Goal: Task Accomplishment & Management: Complete application form

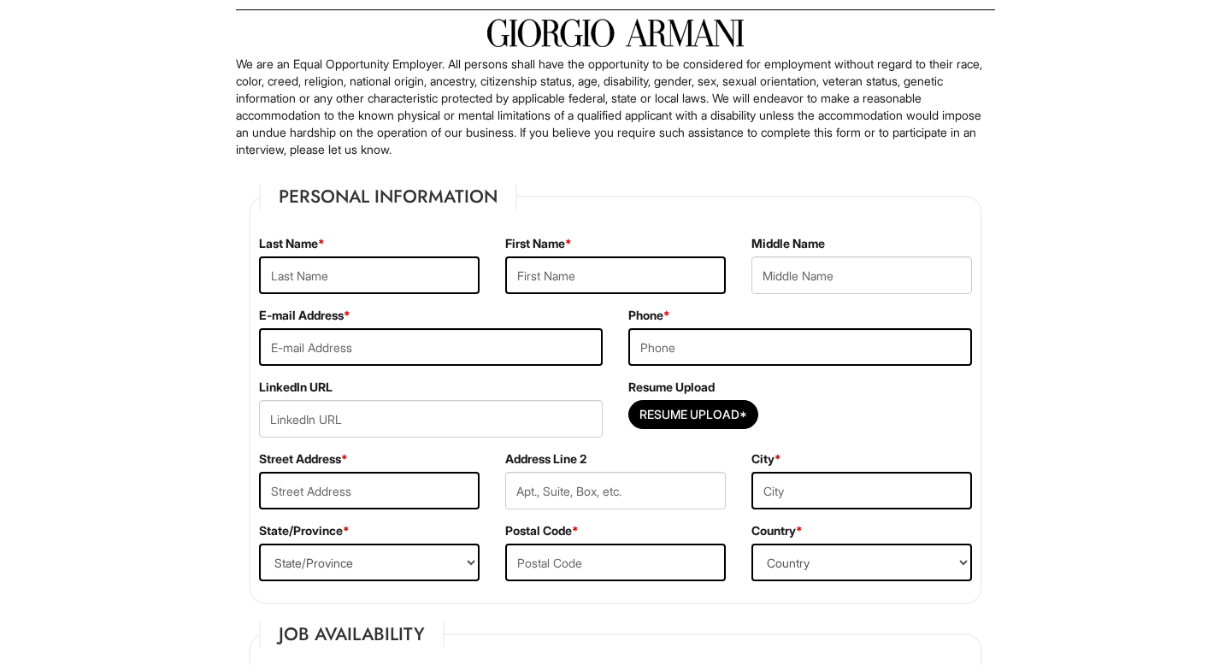
scroll to position [103, 0]
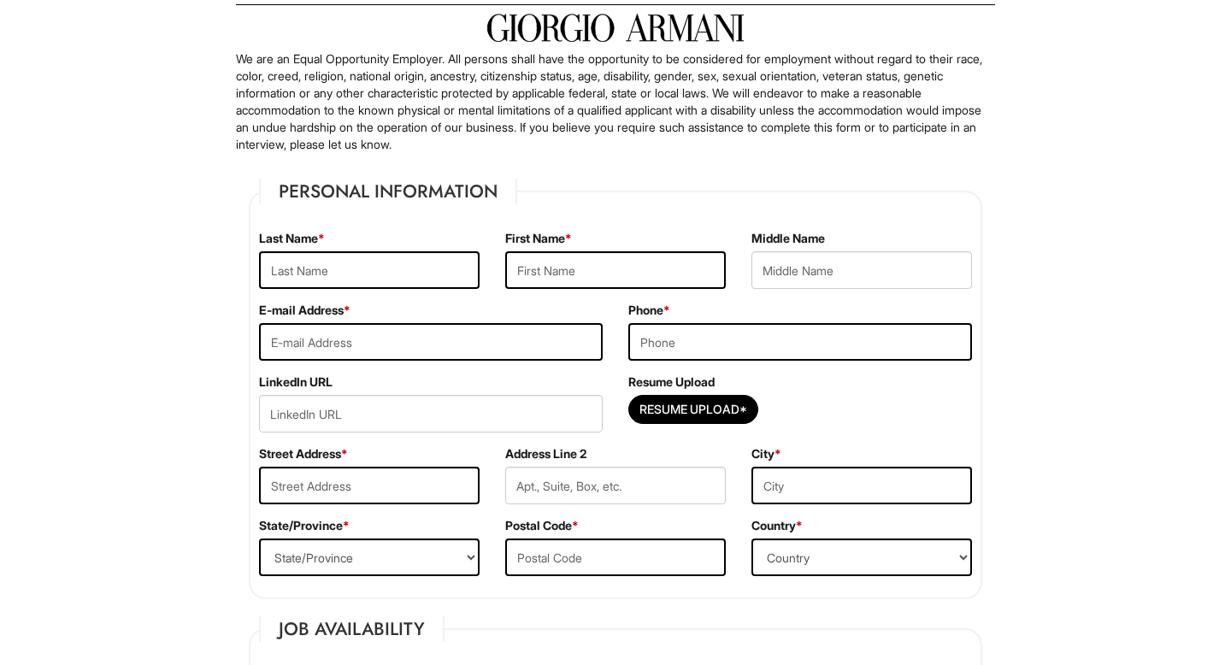
click at [404, 247] on div "Last Name *" at bounding box center [369, 266] width 246 height 72
click at [404, 264] on input "text" at bounding box center [369, 270] width 221 height 38
type input "Ilahi"
type input "Aftab"
type input "ilahiaftab@gmail.com"
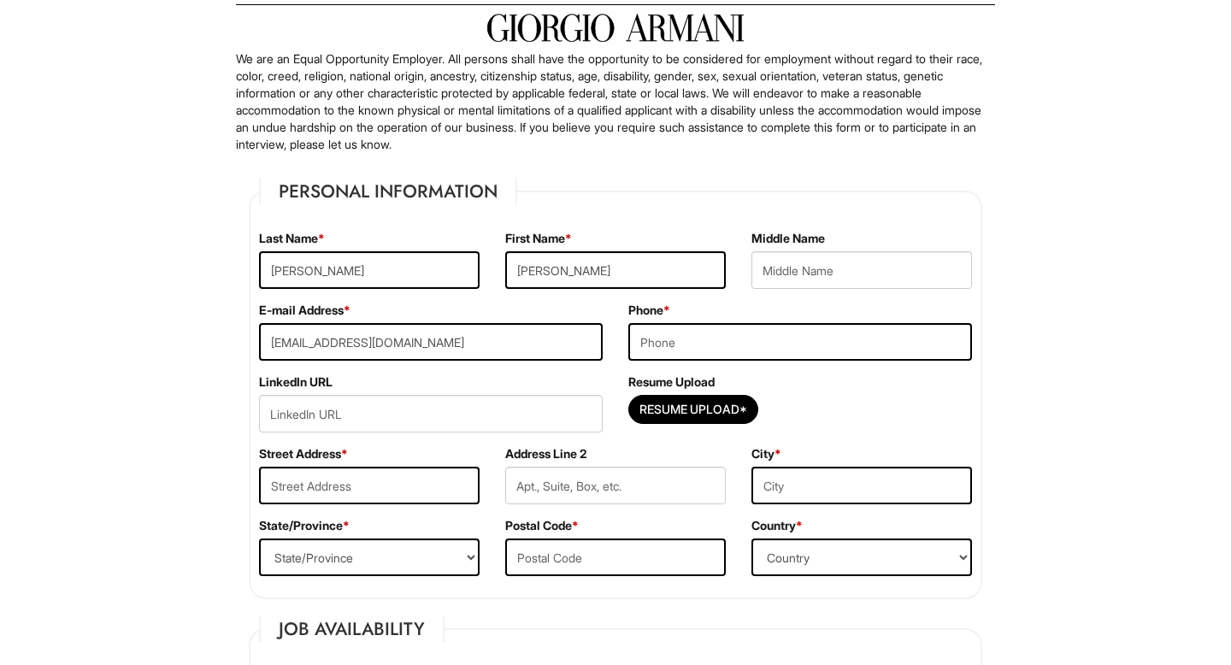
type input "9548425160"
type input "9368 Moss Preserve Pkwy"
type input "Apt 207"
type input "Orlando"
select select "FL"
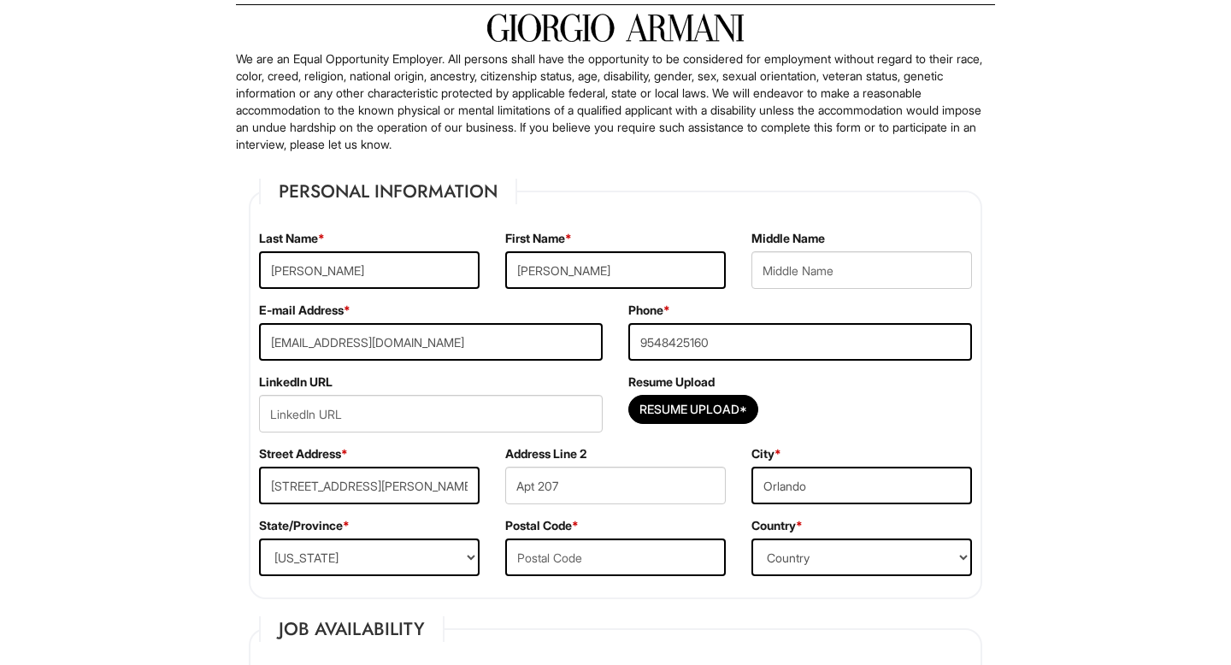
type input "32832"
select select "United States of America"
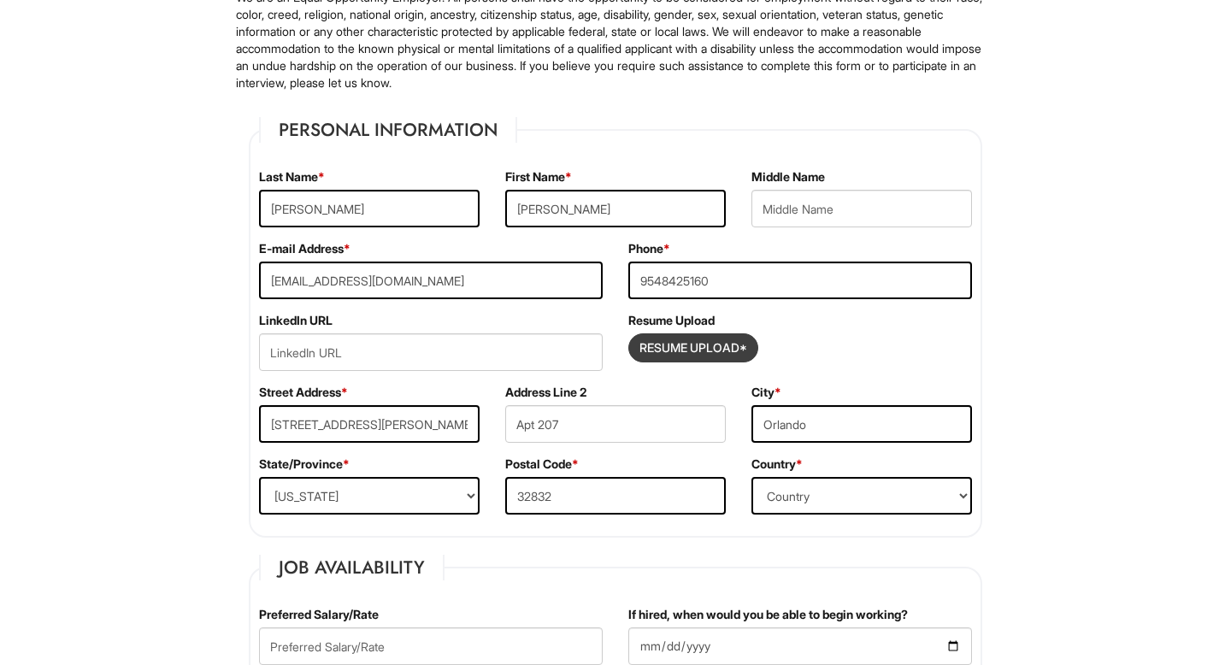
click at [640, 339] on input "Resume Upload*" at bounding box center [693, 347] width 128 height 27
type input "C:\fakepath\Aftab_Ilahi_Resume.pdf"
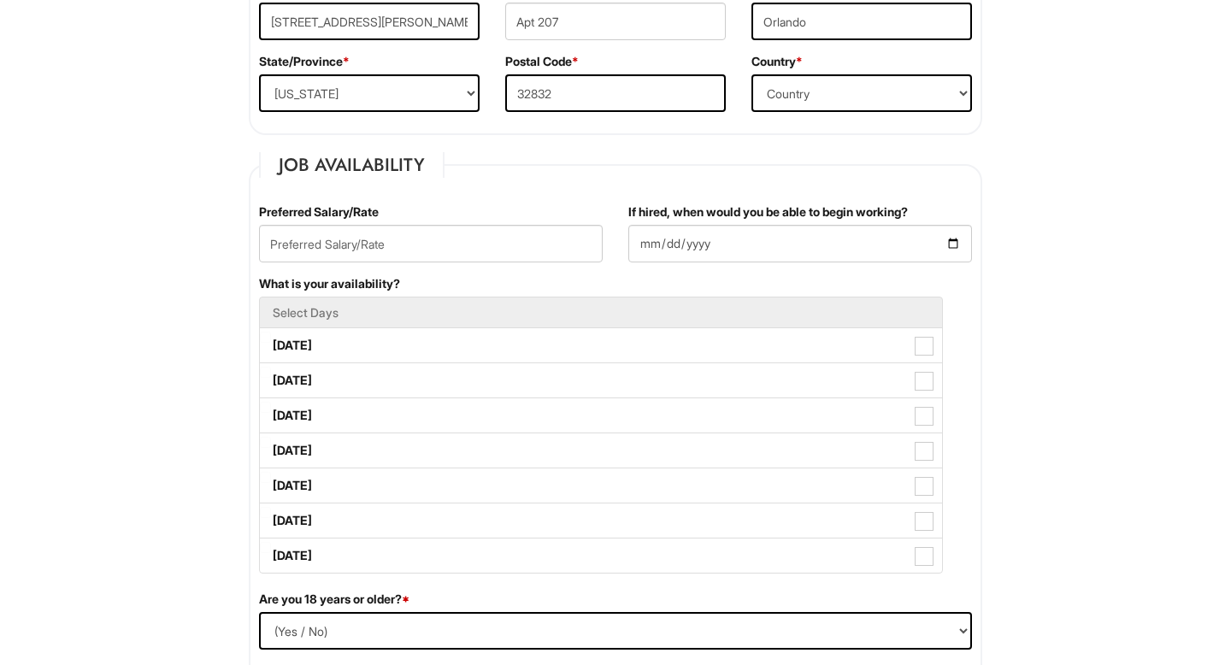
scroll to position [570, 0]
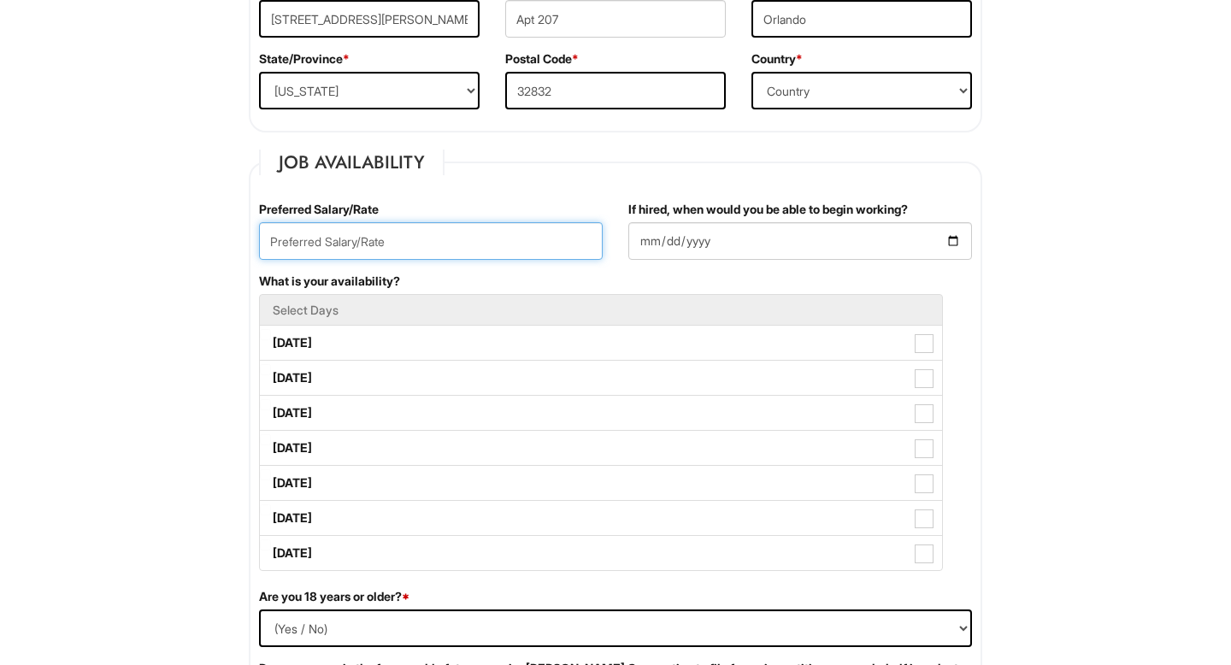
click at [308, 240] on input "text" at bounding box center [431, 241] width 344 height 38
type input "$32/hr"
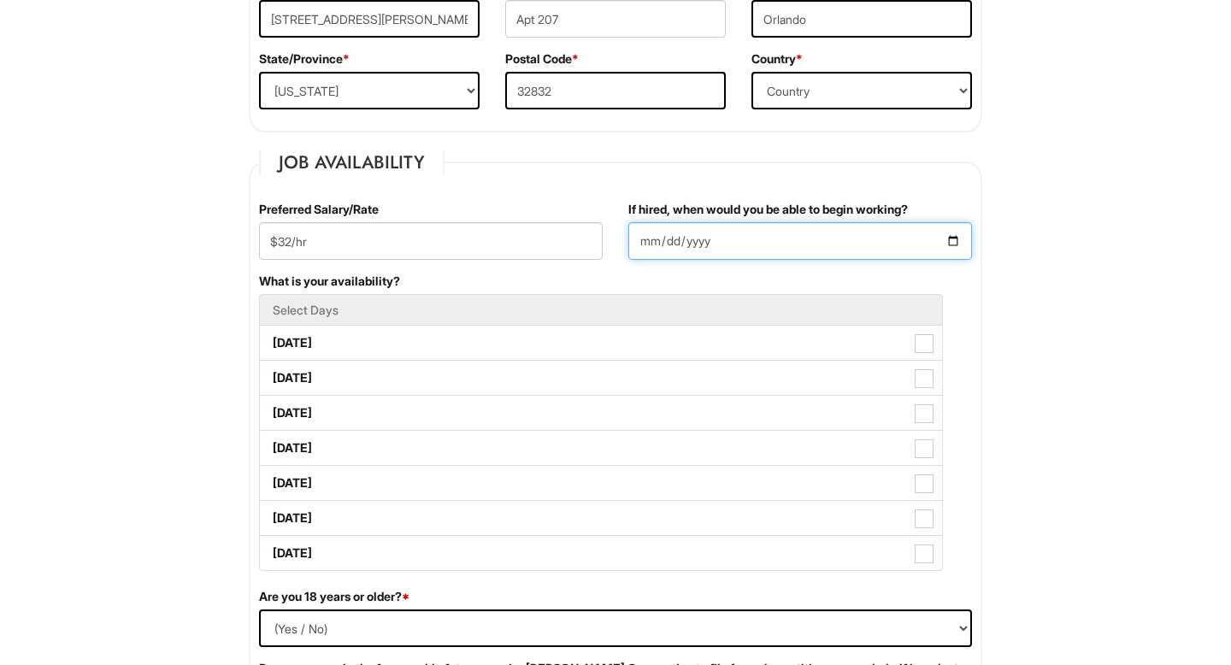
click at [951, 245] on input "If hired, when would you be able to begin working?" at bounding box center [800, 241] width 344 height 38
type input "2025-09-07"
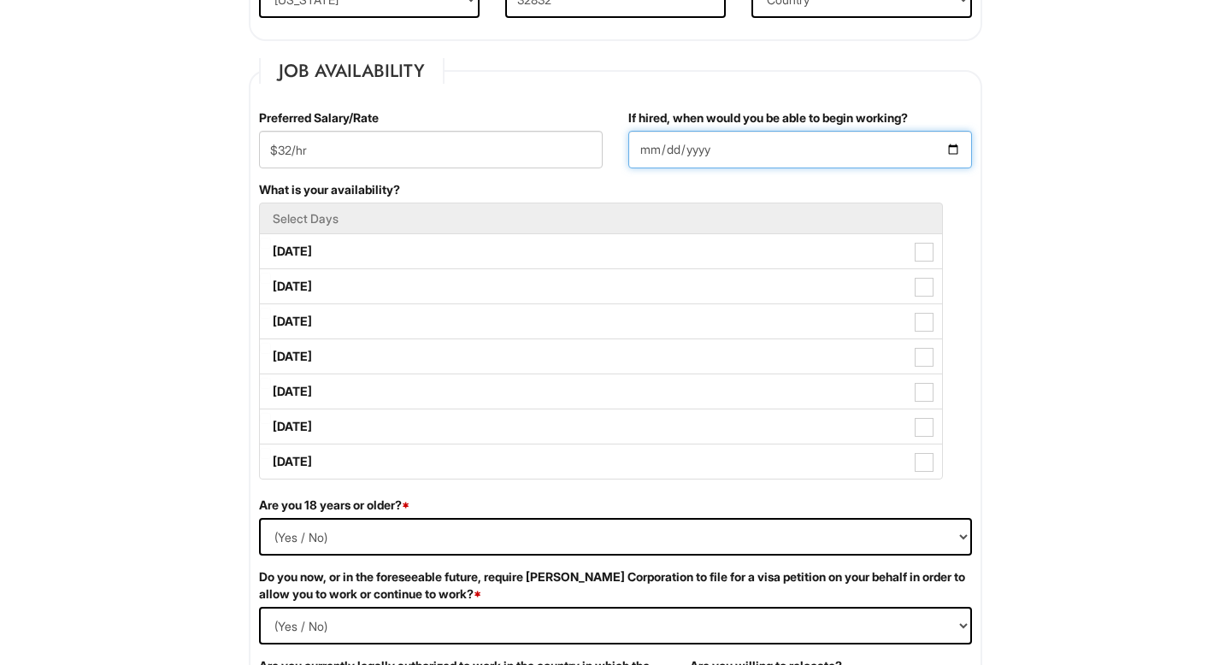
scroll to position [663, 0]
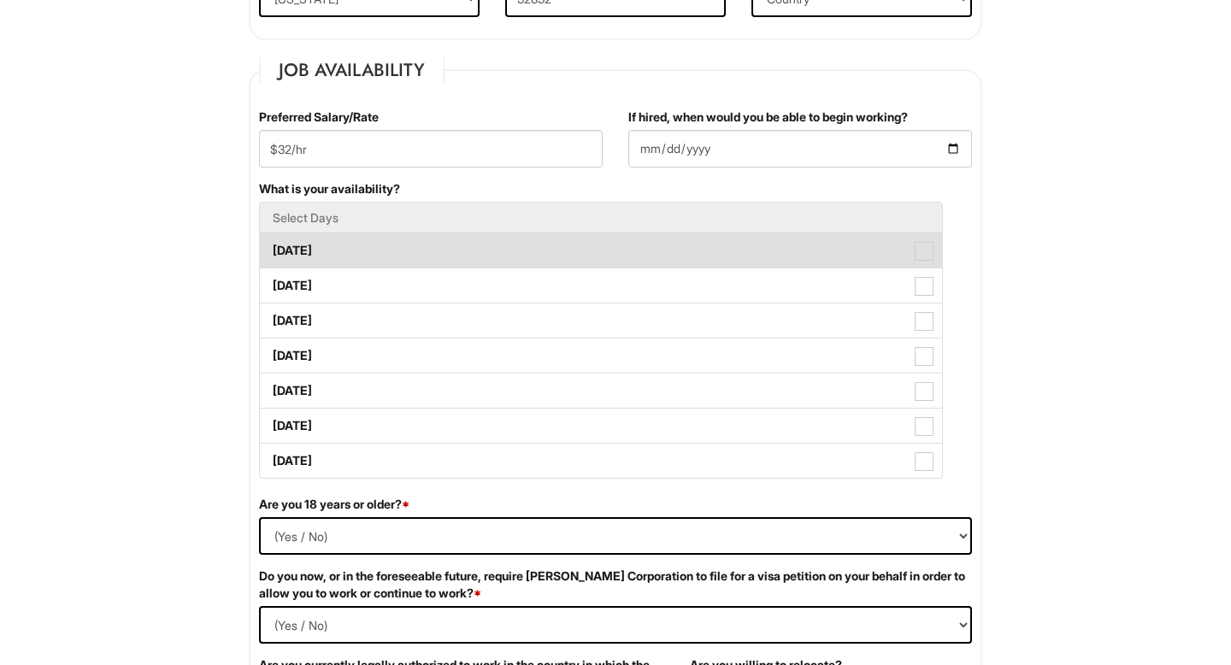
click at [306, 254] on label "Monday" at bounding box center [601, 250] width 682 height 34
click at [271, 248] on Available_Monday "Monday" at bounding box center [265, 242] width 11 height 11
checkbox Available_Monday "true"
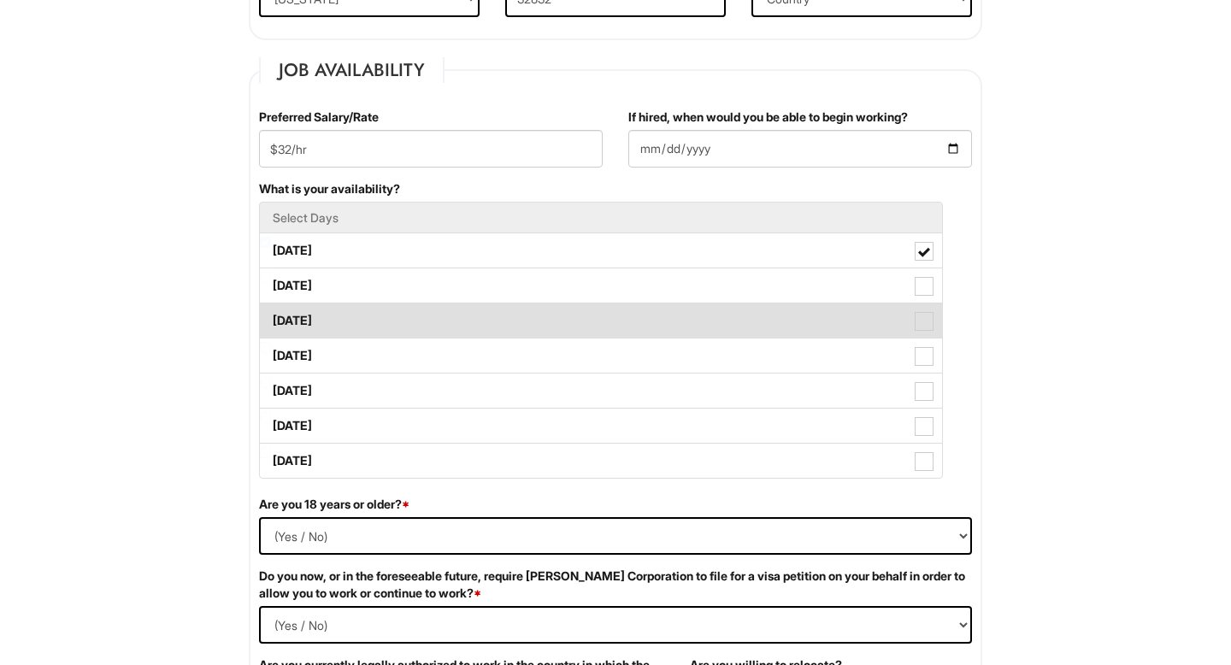
click at [298, 335] on label "Wednesday" at bounding box center [601, 321] width 682 height 34
click at [271, 318] on Available_Wednesday "Wednesday" at bounding box center [265, 312] width 11 height 11
checkbox Available_Wednesday "true"
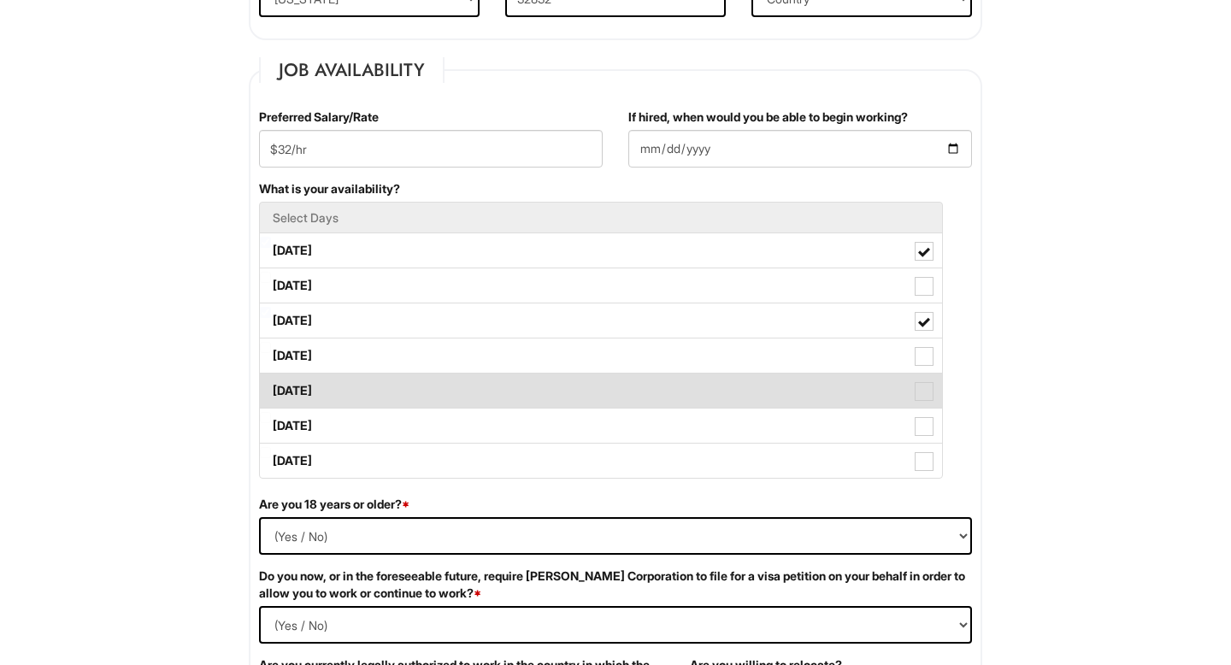
click at [300, 389] on label "Friday" at bounding box center [601, 391] width 682 height 34
click at [271, 388] on Available_Friday "Friday" at bounding box center [265, 382] width 11 height 11
checkbox Available_Friday "true"
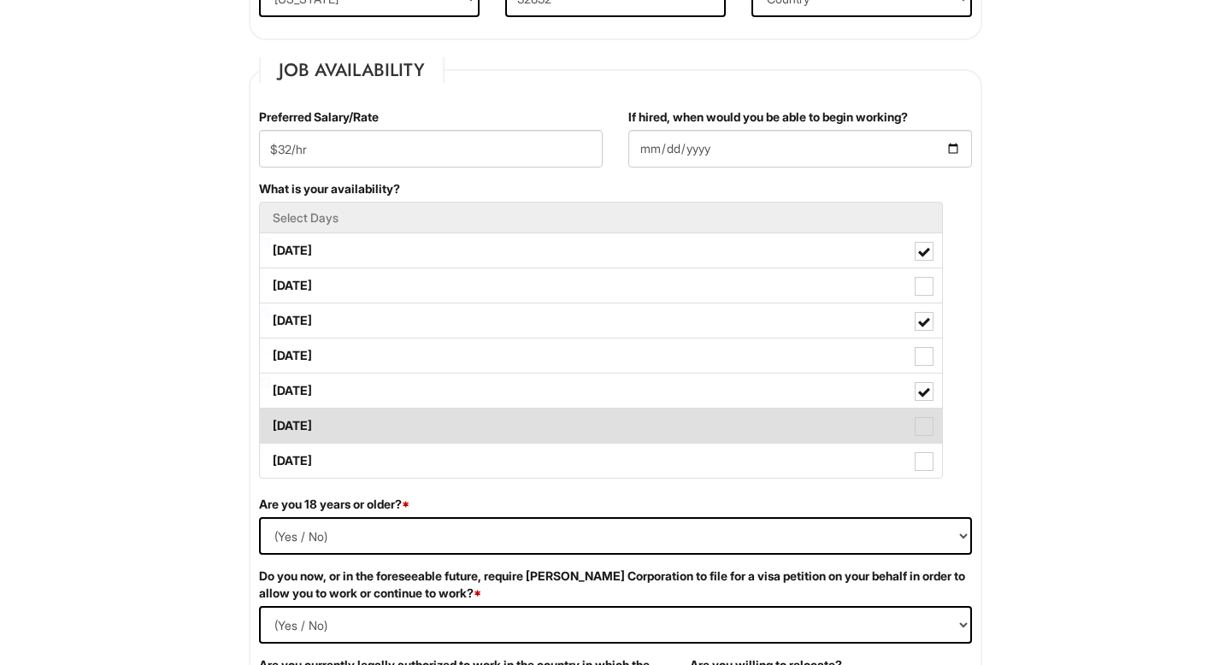
click at [300, 419] on label "Saturday" at bounding box center [601, 426] width 682 height 34
click at [271, 419] on Available_Saturday "Saturday" at bounding box center [265, 417] width 11 height 11
checkbox Available_Saturday "true"
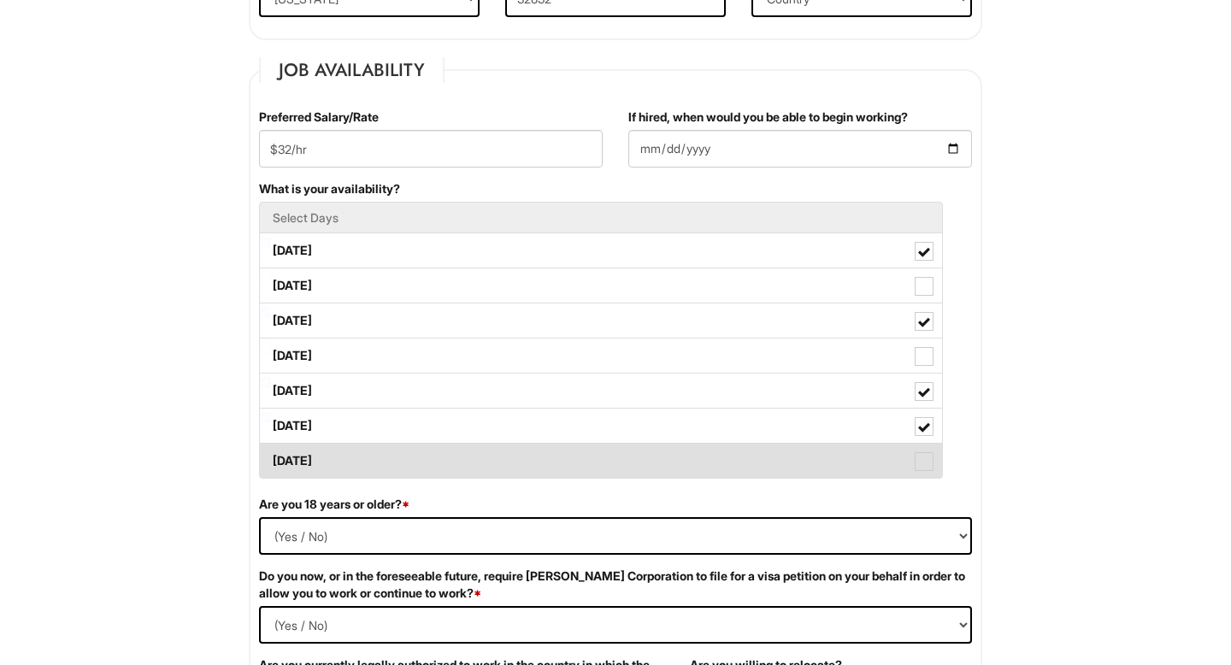
click at [300, 451] on label "Sunday" at bounding box center [601, 461] width 682 height 34
click at [271, 451] on Available_Sunday "Sunday" at bounding box center [265, 452] width 11 height 11
checkbox Available_Sunday "true"
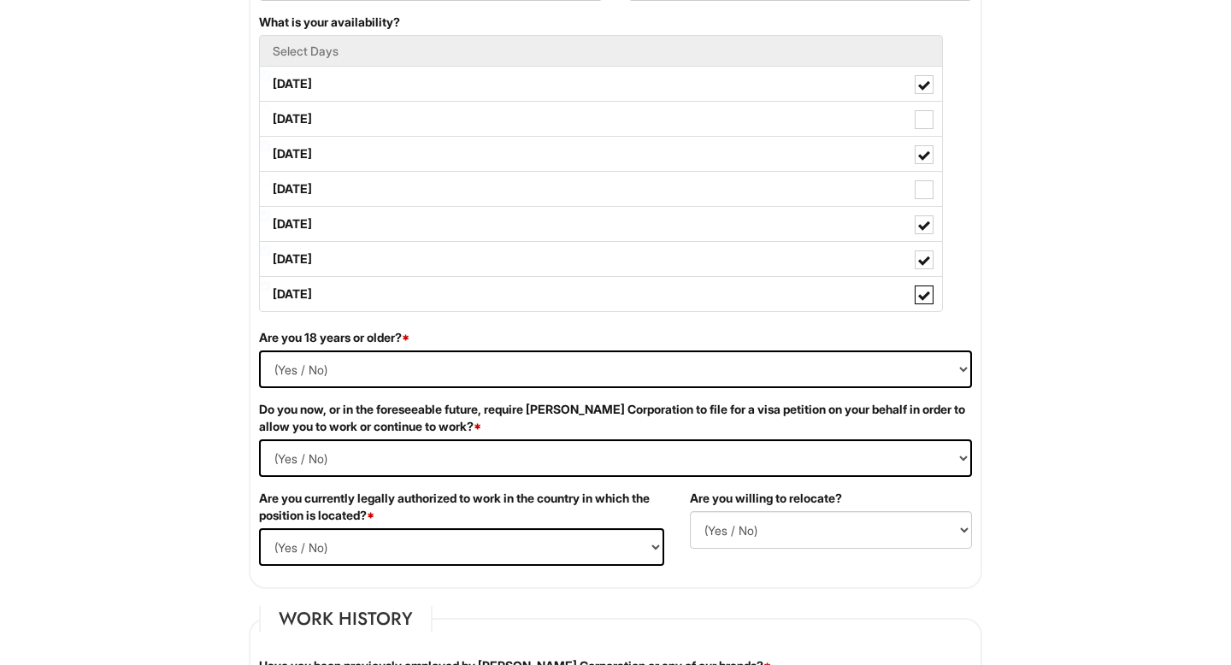
scroll to position [865, 0]
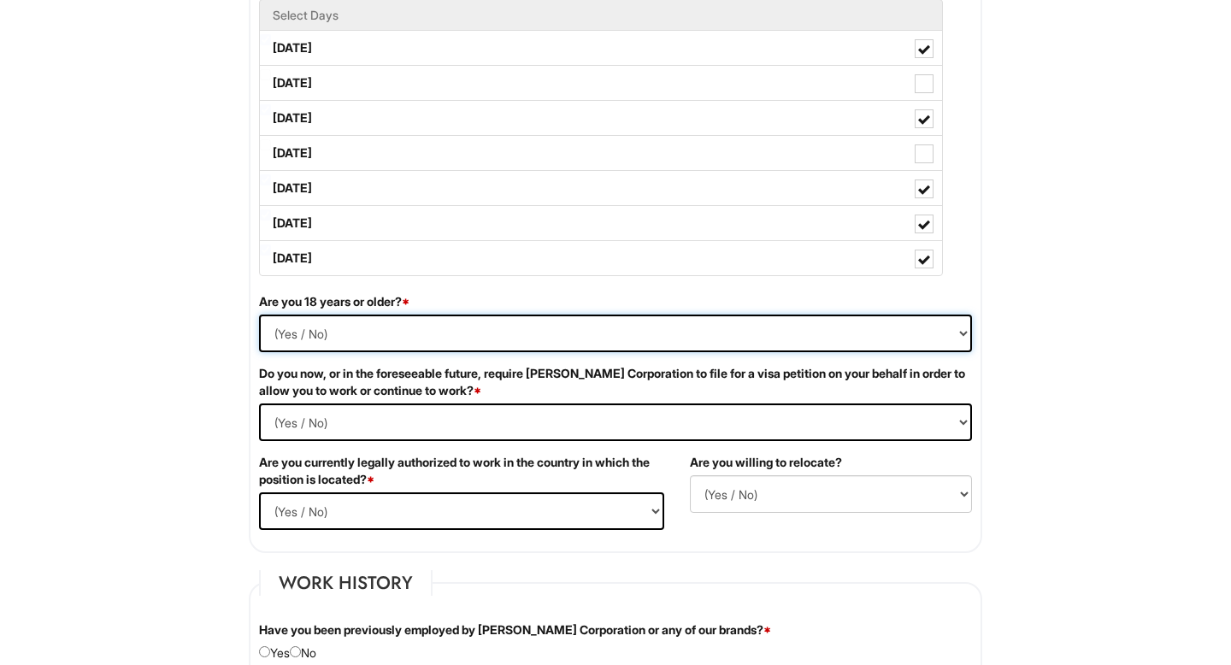
click at [298, 343] on select "(Yes / No) Yes No" at bounding box center [615, 334] width 713 height 38
select select "Yes"
click at [259, 315] on select "(Yes / No) Yes No" at bounding box center [615, 334] width 713 height 38
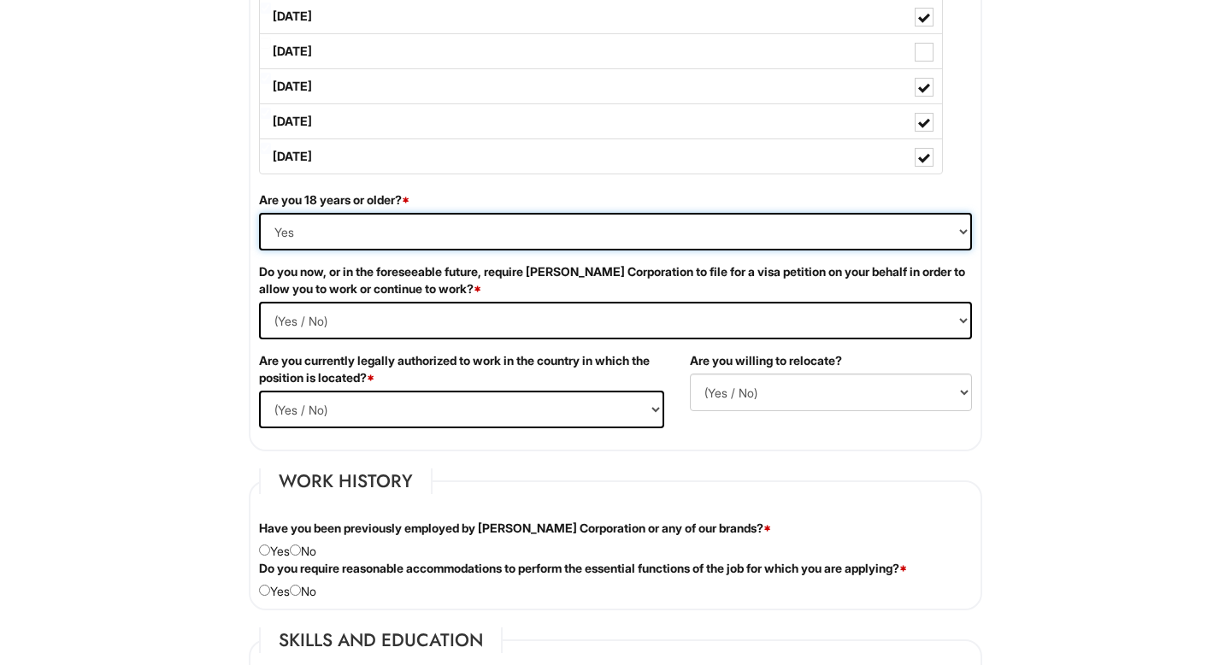
scroll to position [968, 0]
click at [289, 332] on Required "(Yes / No) Yes No" at bounding box center [615, 320] width 713 height 38
select Required "No"
click at [259, 301] on Required "(Yes / No) Yes No" at bounding box center [615, 320] width 713 height 38
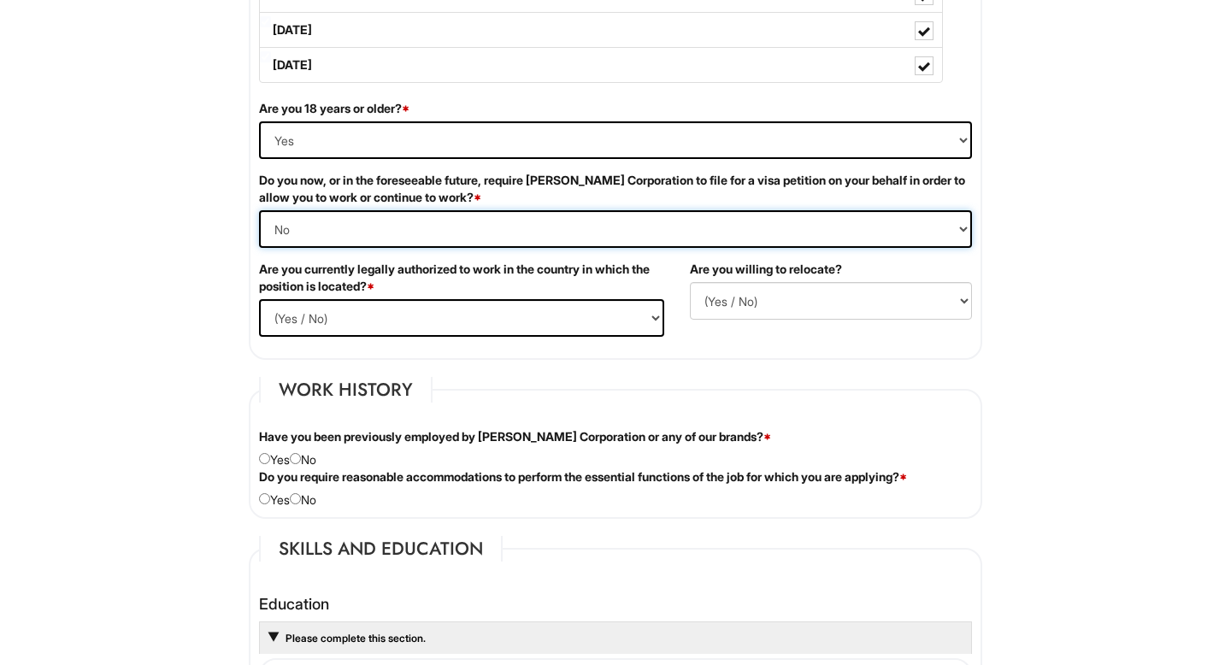
scroll to position [1072, 0]
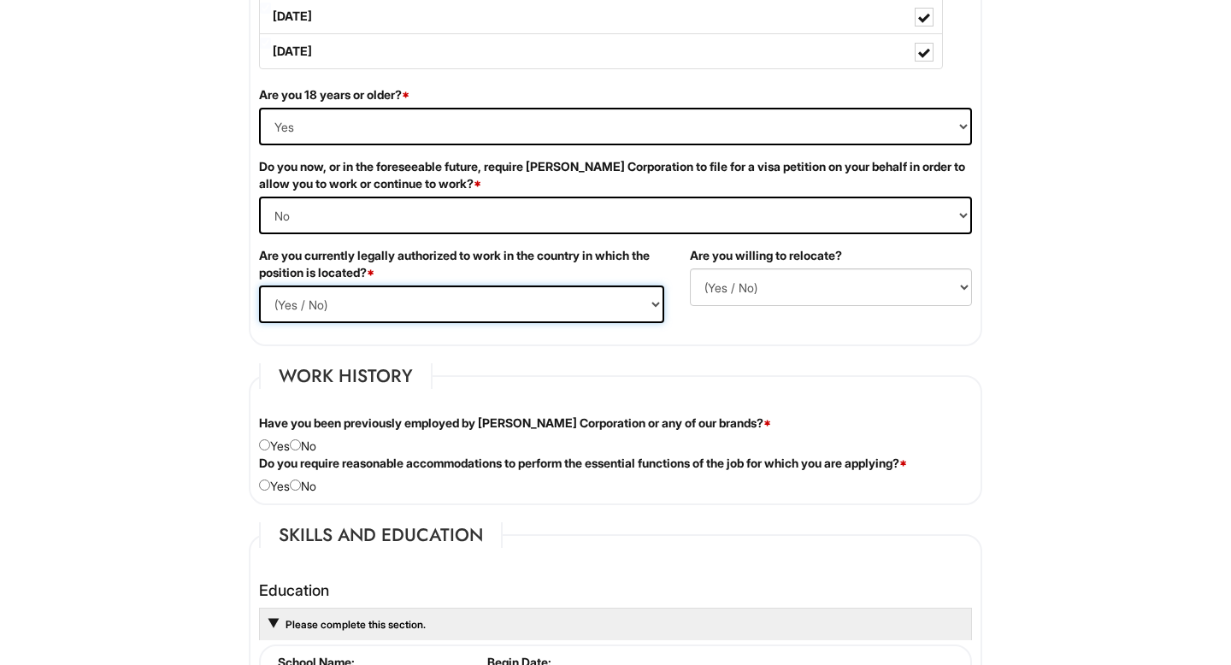
click at [305, 296] on select "(Yes / No) Yes No" at bounding box center [461, 305] width 405 height 38
select select "Yes"
click at [259, 286] on select "(Yes / No) Yes No" at bounding box center [461, 305] width 405 height 38
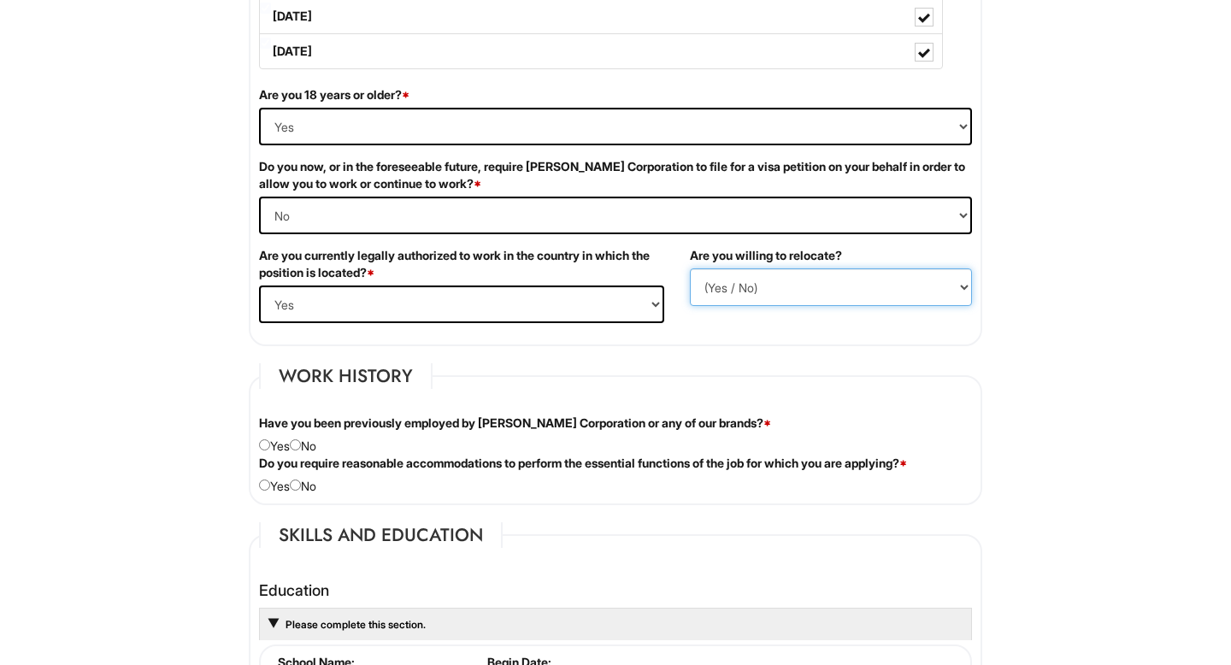
click at [726, 298] on select "(Yes / No) No Yes" at bounding box center [831, 287] width 282 height 38
select select "Y"
click at [690, 268] on select "(Yes / No) No Yes" at bounding box center [831, 287] width 282 height 38
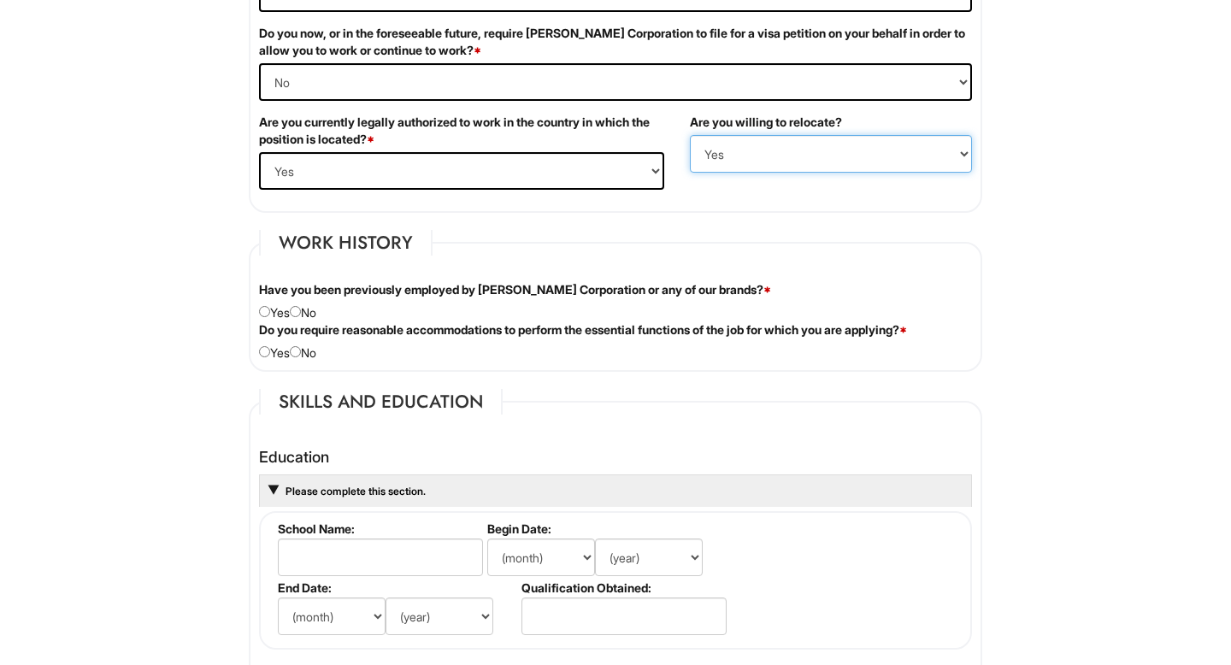
scroll to position [1230, 0]
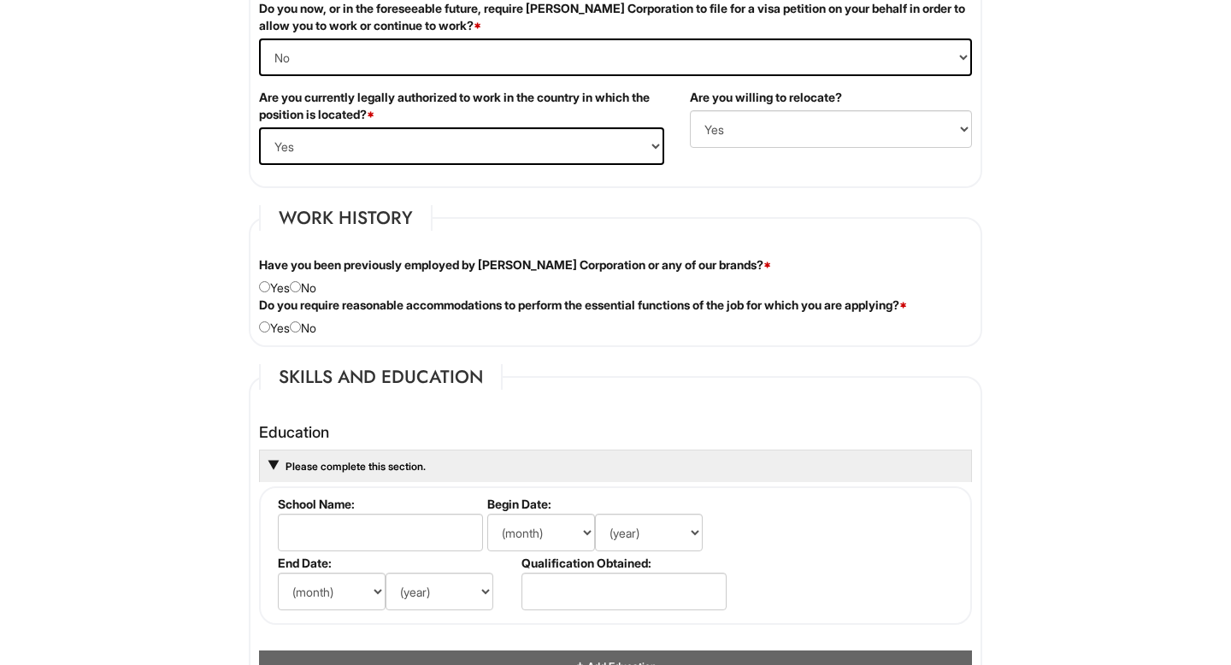
click at [308, 286] on div "Have you been previously employed by Giorgio Armani Corporation or any of our b…" at bounding box center [615, 277] width 739 height 40
click at [301, 286] on input "radio" at bounding box center [295, 286] width 11 height 11
radio input "true"
click at [301, 327] on input "radio" at bounding box center [295, 326] width 11 height 11
radio input "true"
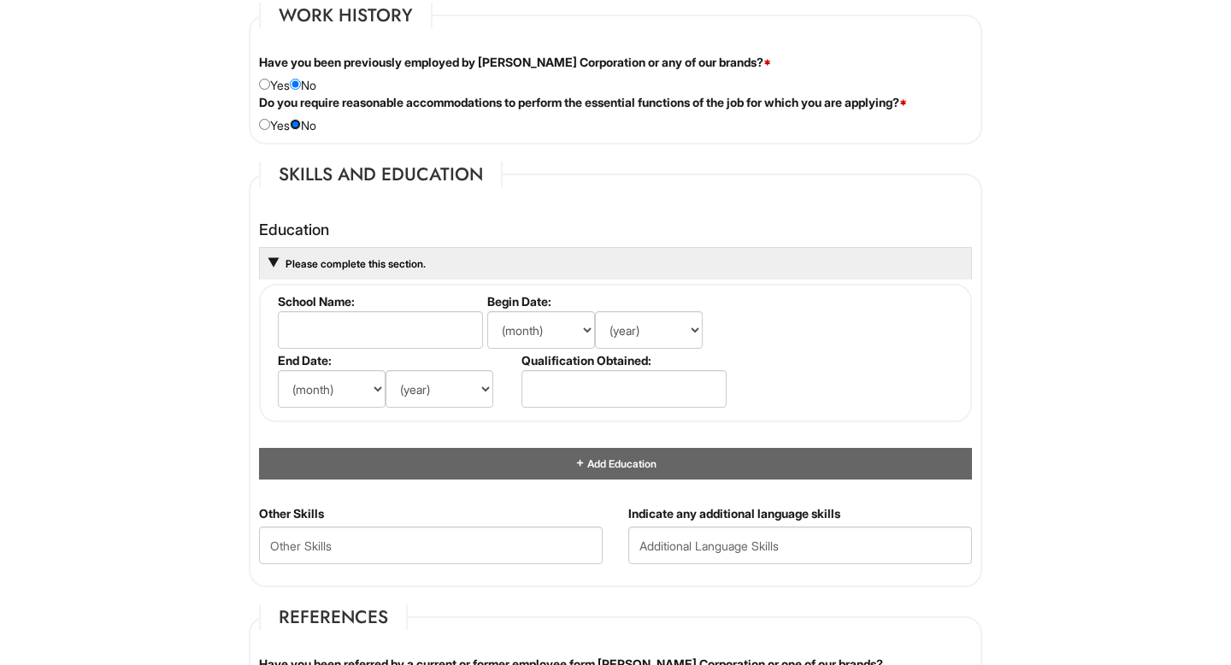
scroll to position [1440, 0]
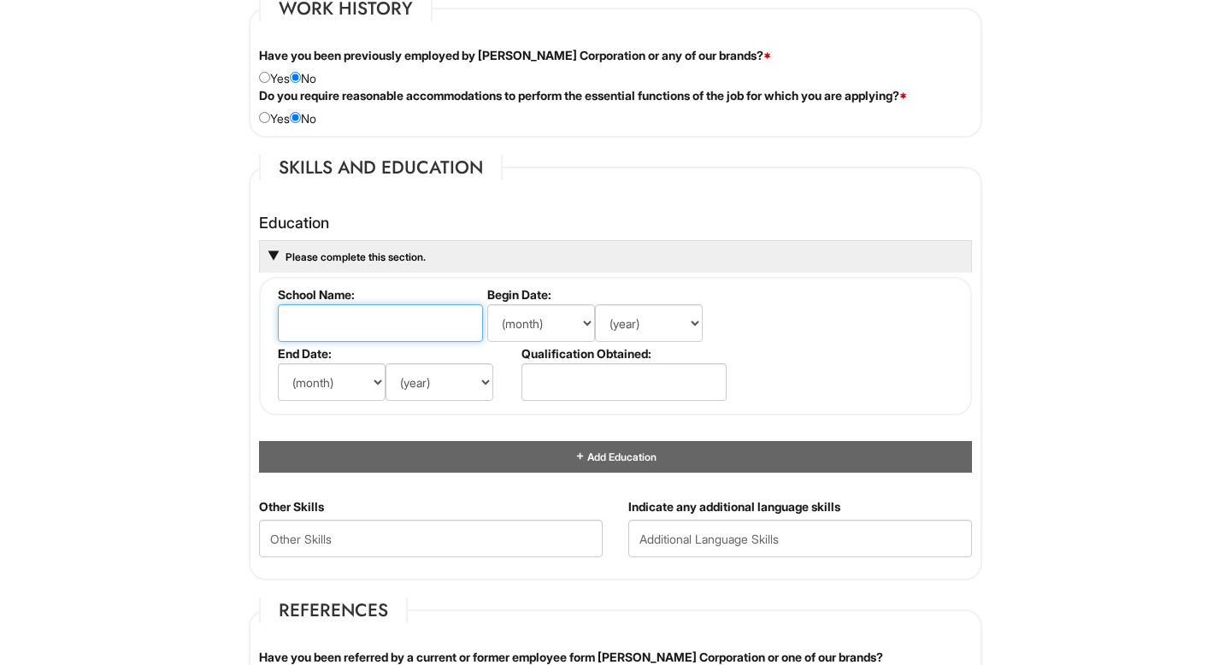
click at [302, 315] on input "text" at bounding box center [380, 323] width 205 height 38
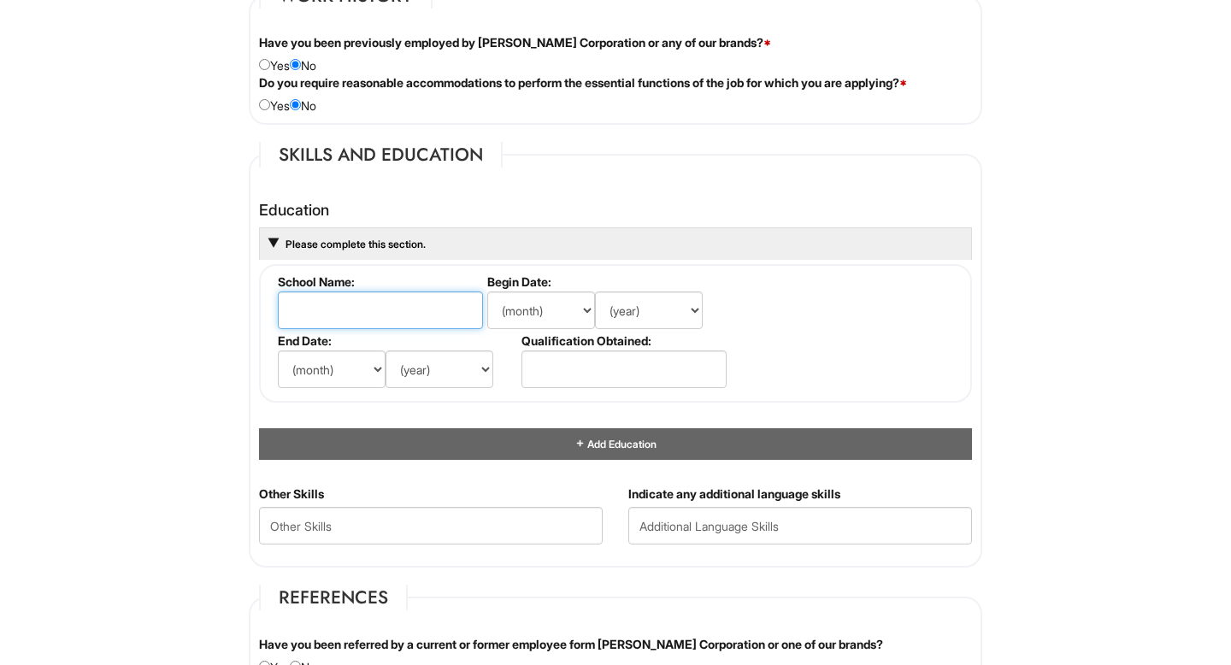
scroll to position [1458, 0]
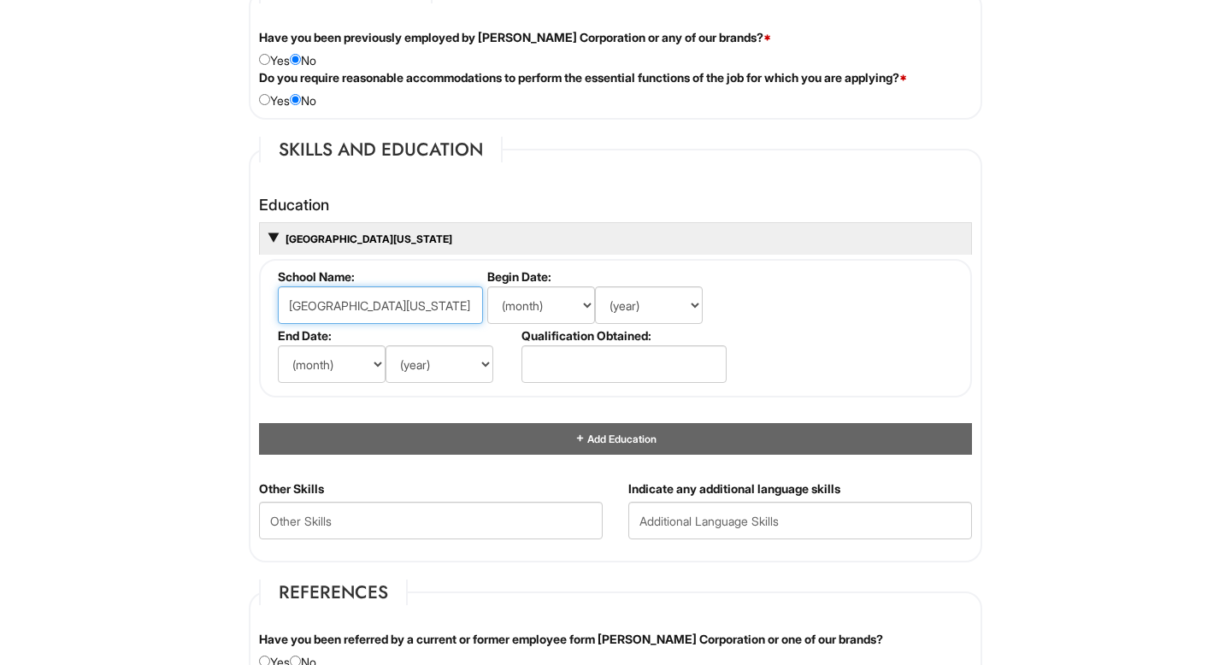
type input "University of Central Florida"
click at [528, 286] on li "Begin Date: (month) Jan Feb Mar Apr May Jun Jul Aug Sep Oct Nov Dec (year) 2029…" at bounding box center [605, 298] width 244 height 59
click at [525, 298] on select "(month) Jan Feb Mar Apr May Jun Jul Aug Sep Oct Nov Dec" at bounding box center [541, 305] width 108 height 38
select select "8"
click at [487, 286] on select "(month) Jan Feb Mar Apr May Jun Jul Aug Sep Oct Nov Dec" at bounding box center [541, 305] width 108 height 38
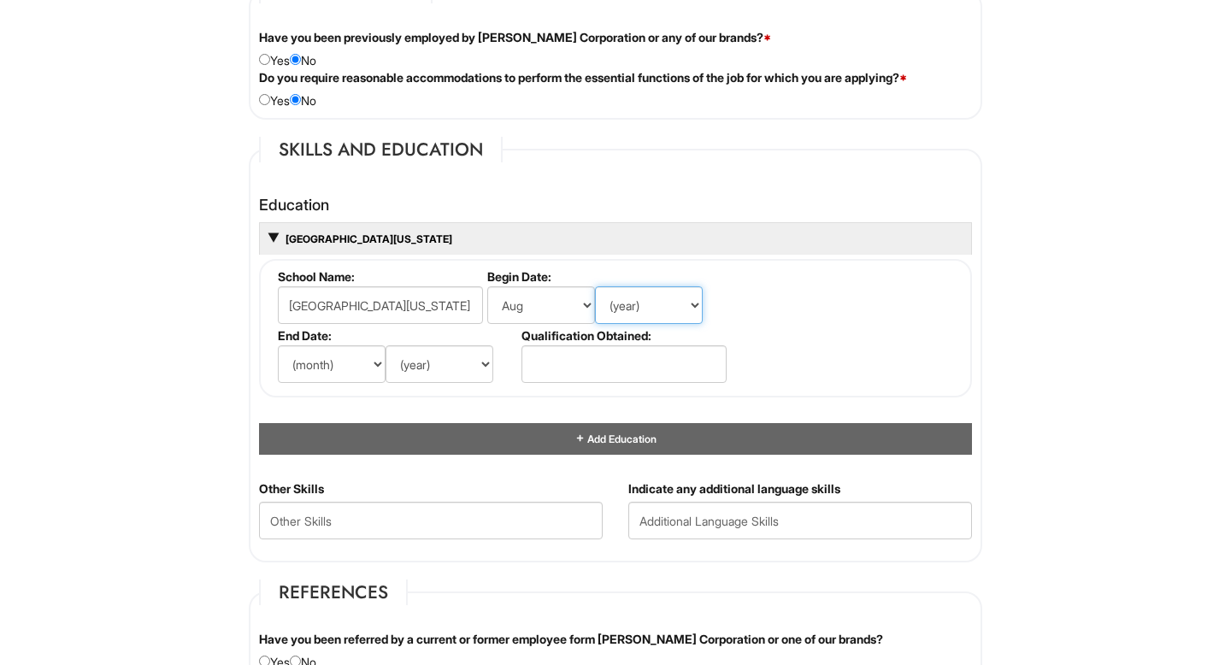
click at [614, 314] on select "(year) 2029 2028 2027 2026 2025 2024 2023 2022 2021 2020 2019 2018 2017 2016 20…" at bounding box center [649, 305] width 108 height 38
select select "2025"
click at [595, 286] on select "(year) 2029 2028 2027 2026 2025 2024 2023 2022 2021 2020 2019 2018 2017 2016 20…" at bounding box center [649, 305] width 108 height 38
click at [321, 372] on select "(month) Jan Feb Mar Apr May Jun Jul Aug Sep Oct Nov Dec" at bounding box center [332, 364] width 108 height 38
select select "4"
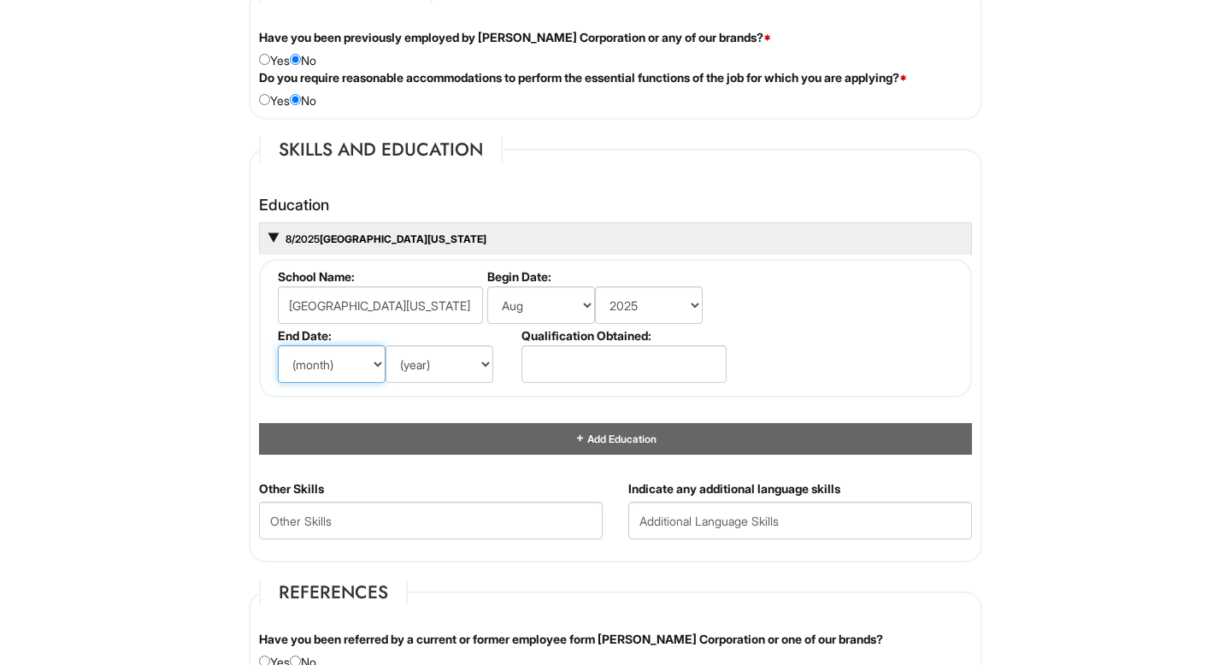
click at [278, 345] on select "(month) Jan Feb Mar Apr May Jun Jul Aug Sep Oct Nov Dec" at bounding box center [332, 364] width 108 height 38
click at [405, 372] on select "(year) 2029 2028 2027 2026 2025 2024 2023 2022 2021 2020 2019 2018 2017 2016 20…" at bounding box center [440, 364] width 108 height 38
select select "2028"
click at [386, 345] on select "(year) 2029 2028 2027 2026 2025 2024 2023 2022 2021 2020 2019 2018 2017 2016 20…" at bounding box center [440, 364] width 108 height 38
click at [559, 375] on input "text" at bounding box center [624, 364] width 205 height 38
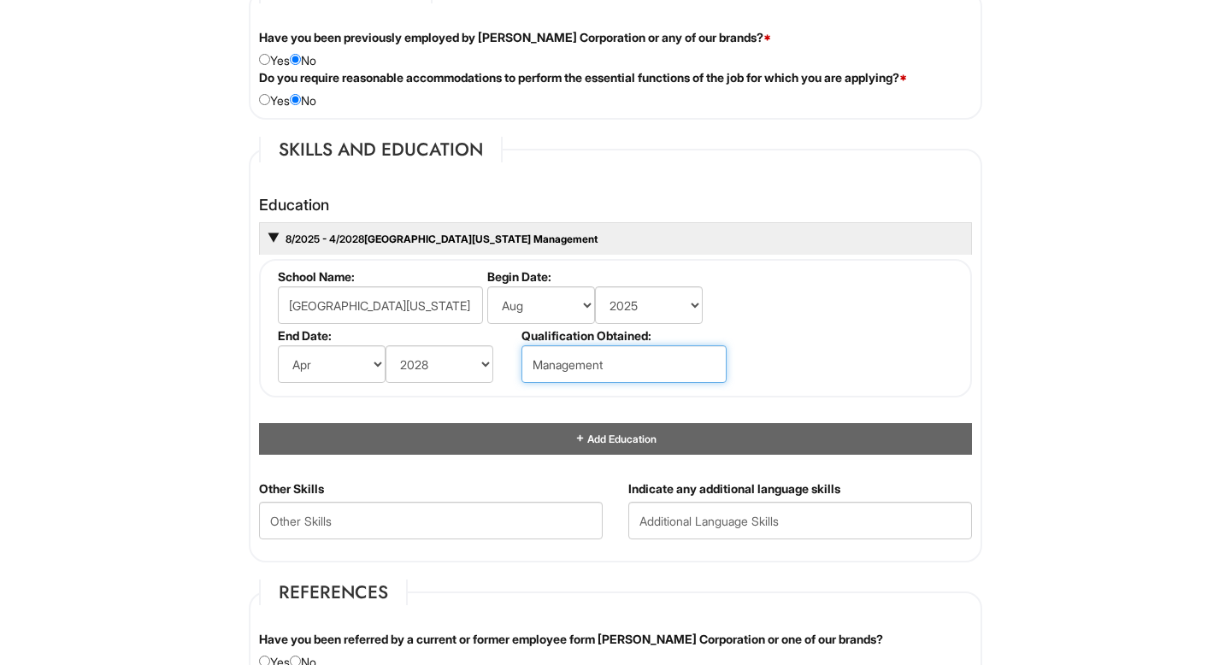
type input "Management"
click at [245, 408] on div "Personal Information Last Name * Ilahi First Name * Aftab Middle Name E-mail Ad…" at bounding box center [615, 259] width 759 height 2905
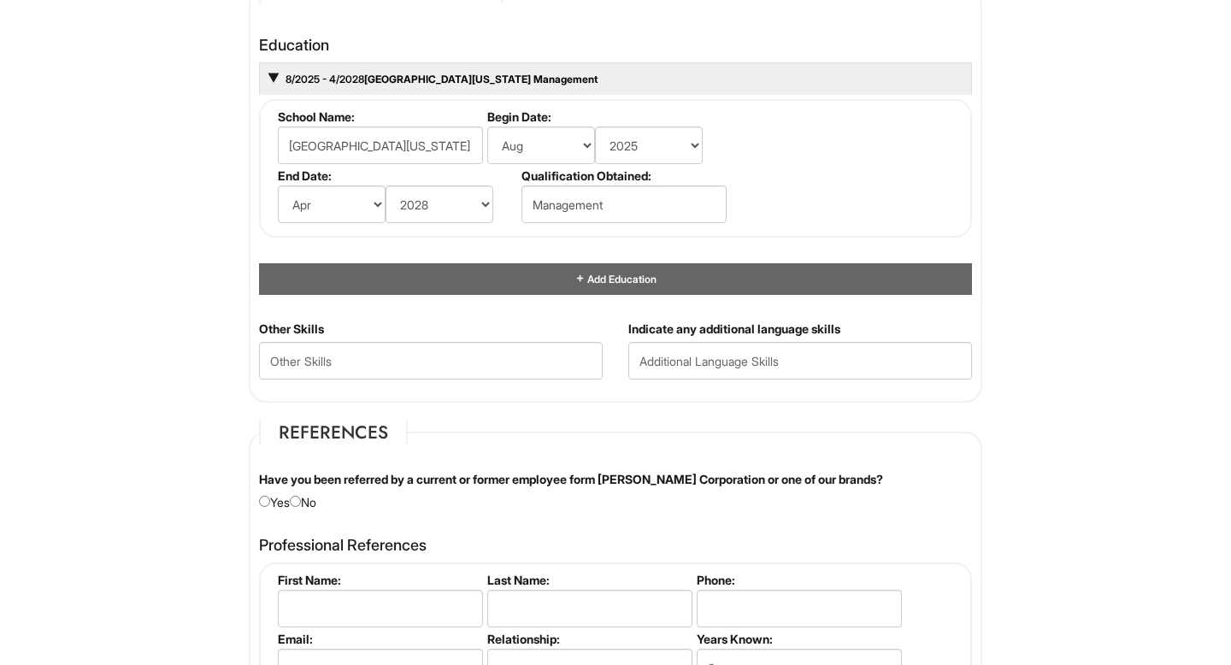
scroll to position [1574, 0]
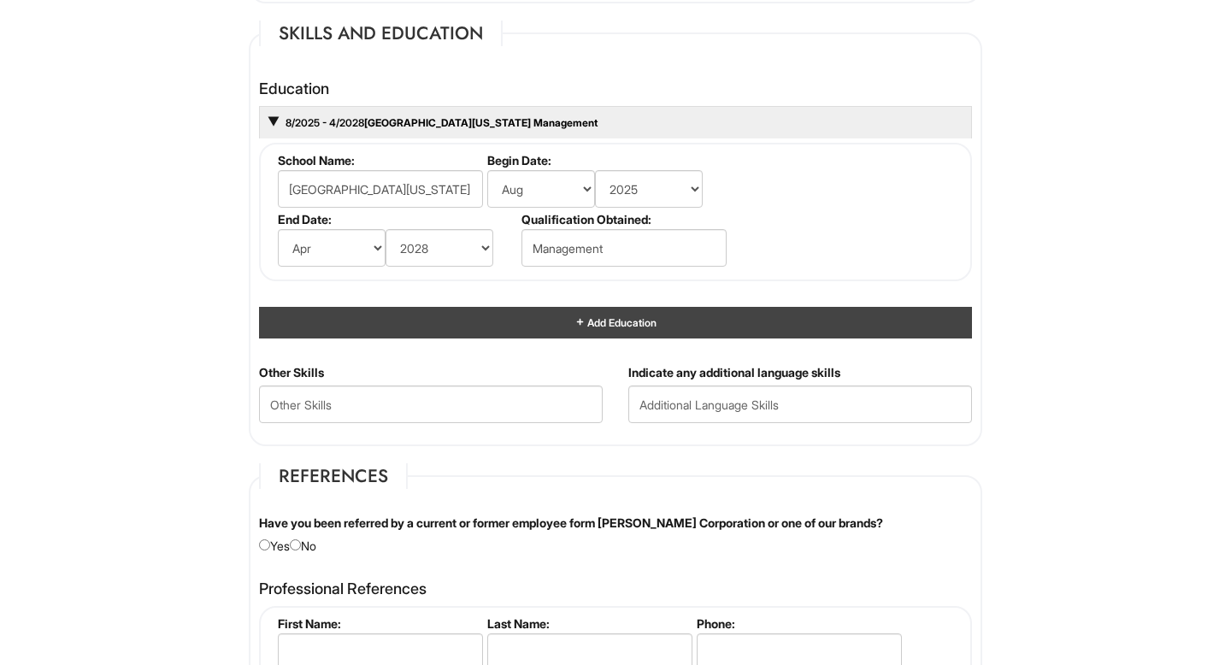
click at [597, 330] on div "Add Education" at bounding box center [615, 323] width 713 height 32
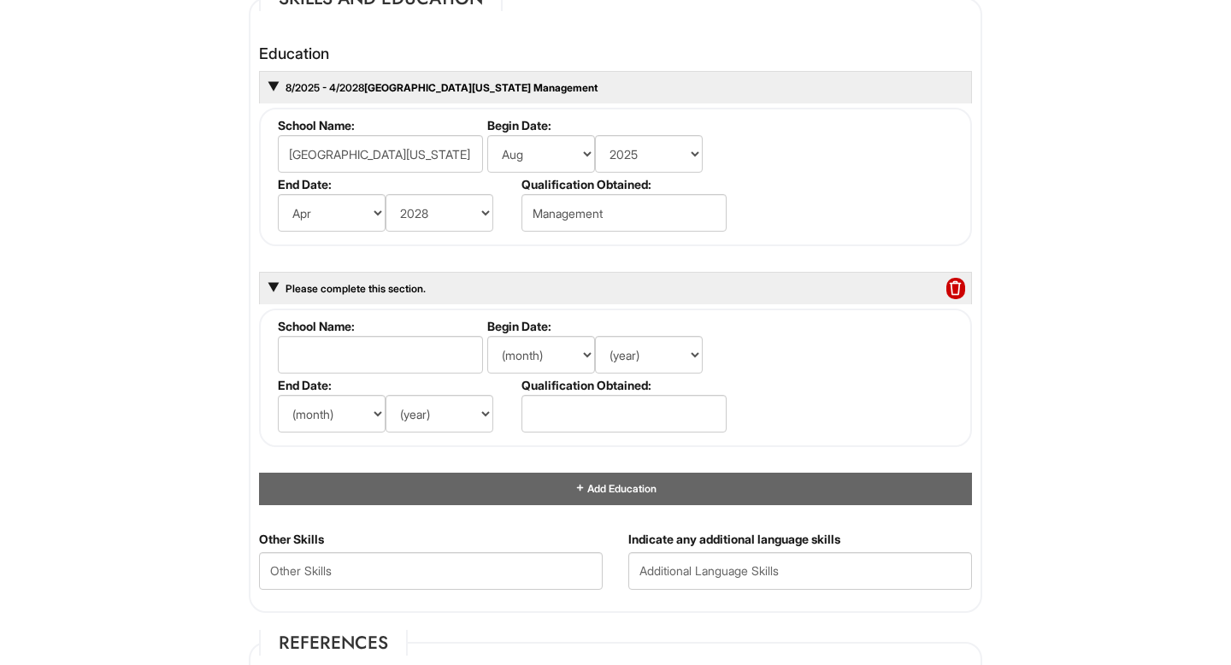
scroll to position [1613, 0]
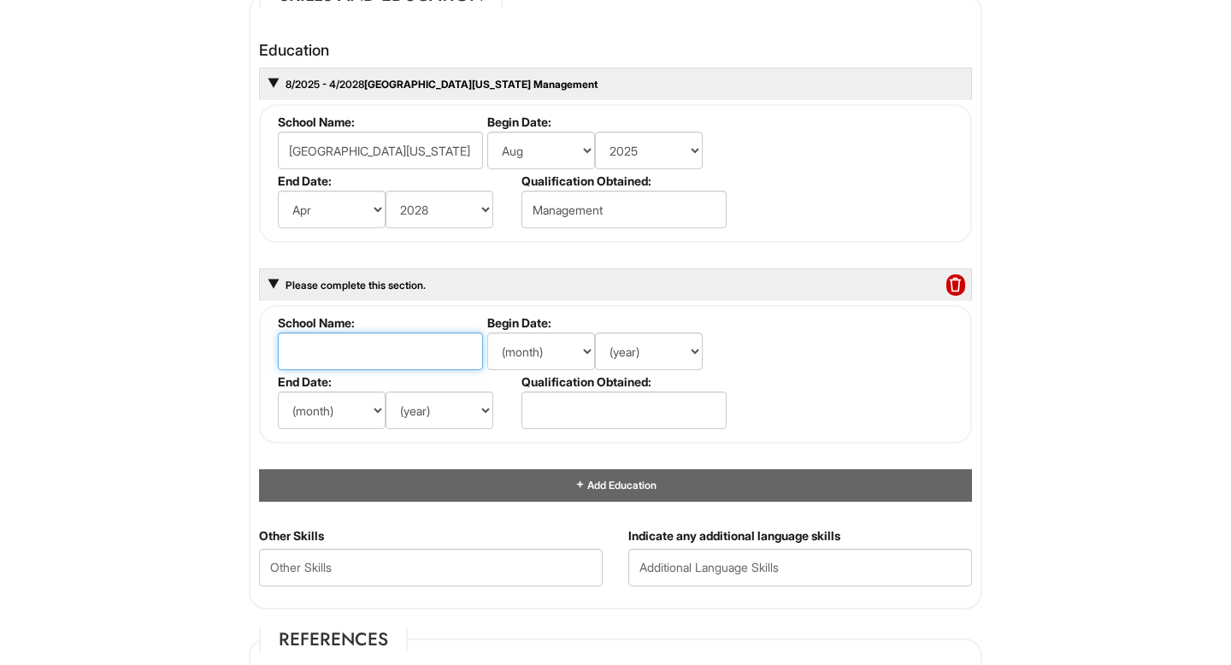
click at [428, 356] on input "text" at bounding box center [380, 352] width 205 height 38
type input "Broward College"
click at [575, 342] on select "(month) Jan Feb Mar Apr May Jun Jul Aug Sep Oct Nov Dec" at bounding box center [541, 352] width 108 height 38
click at [548, 359] on select "(month) Jan Feb Mar Apr May Jun Jul Aug Sep Oct Nov Dec" at bounding box center [541, 352] width 108 height 38
select select "8"
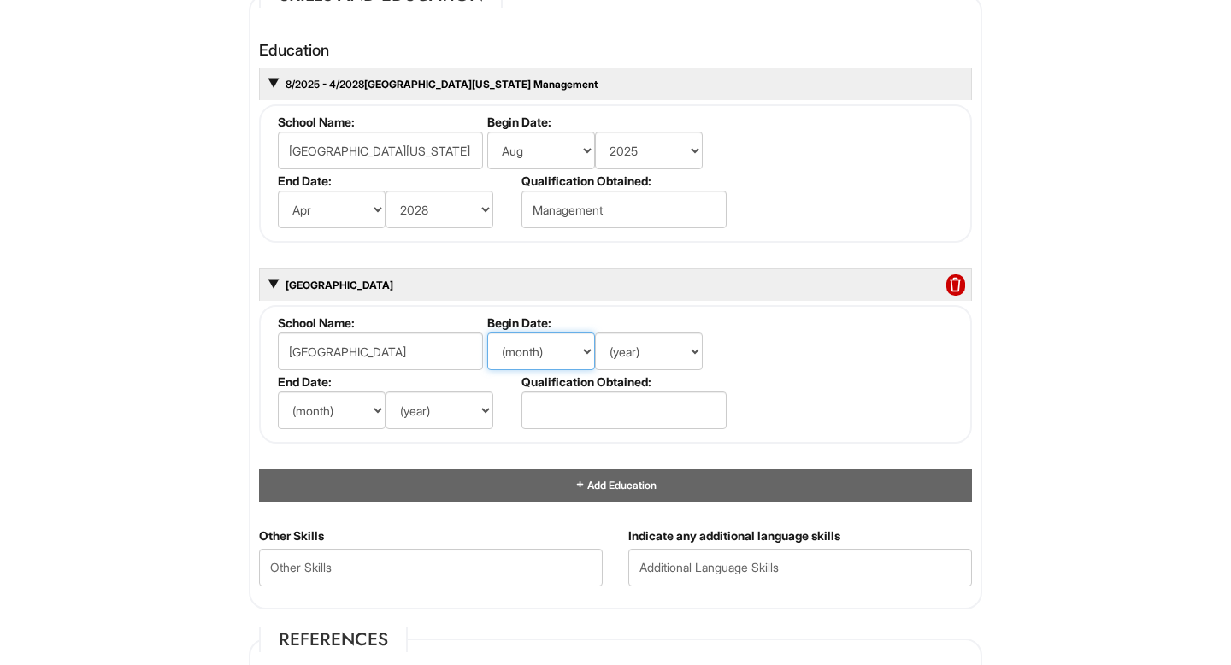
click at [487, 333] on select "(month) Jan Feb Mar Apr May Jun Jul Aug Sep Oct Nov Dec" at bounding box center [541, 352] width 108 height 38
click at [621, 332] on li "Begin Date: (month) Jan Feb Mar Apr May Jun Jul Aug Sep Oct Nov Dec (year) 2029…" at bounding box center [605, 345] width 244 height 59
click at [622, 355] on select "(year) 2029 2028 2027 2026 2025 2024 2023 2022 2021 2020 2019 2018 2017 2016 20…" at bounding box center [649, 352] width 108 height 38
select select "2020"
click at [595, 333] on select "(year) 2029 2028 2027 2026 2025 2024 2023 2022 2021 2020 2019 2018 2017 2016 20…" at bounding box center [649, 352] width 108 height 38
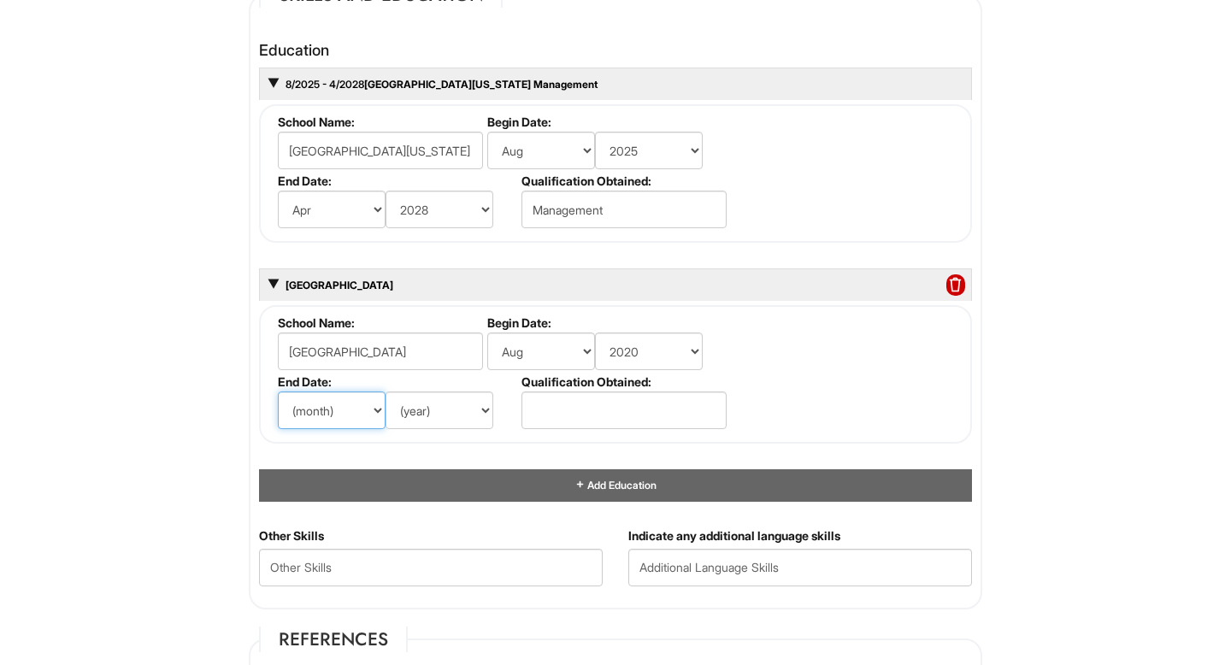
click at [307, 407] on select "(month) Jan Feb Mar Apr May Jun Jul Aug Sep Oct Nov Dec" at bounding box center [332, 411] width 108 height 38
select select "8"
click at [278, 392] on select "(month) Jan Feb Mar Apr May Jun Jul Aug Sep Oct Nov Dec" at bounding box center [332, 411] width 108 height 38
click at [408, 414] on select "(year) 2029 2028 2027 2026 2025 2024 2023 2022 2021 2020 2019 2018 2017 2016 20…" at bounding box center [440, 411] width 108 height 38
select select "2022"
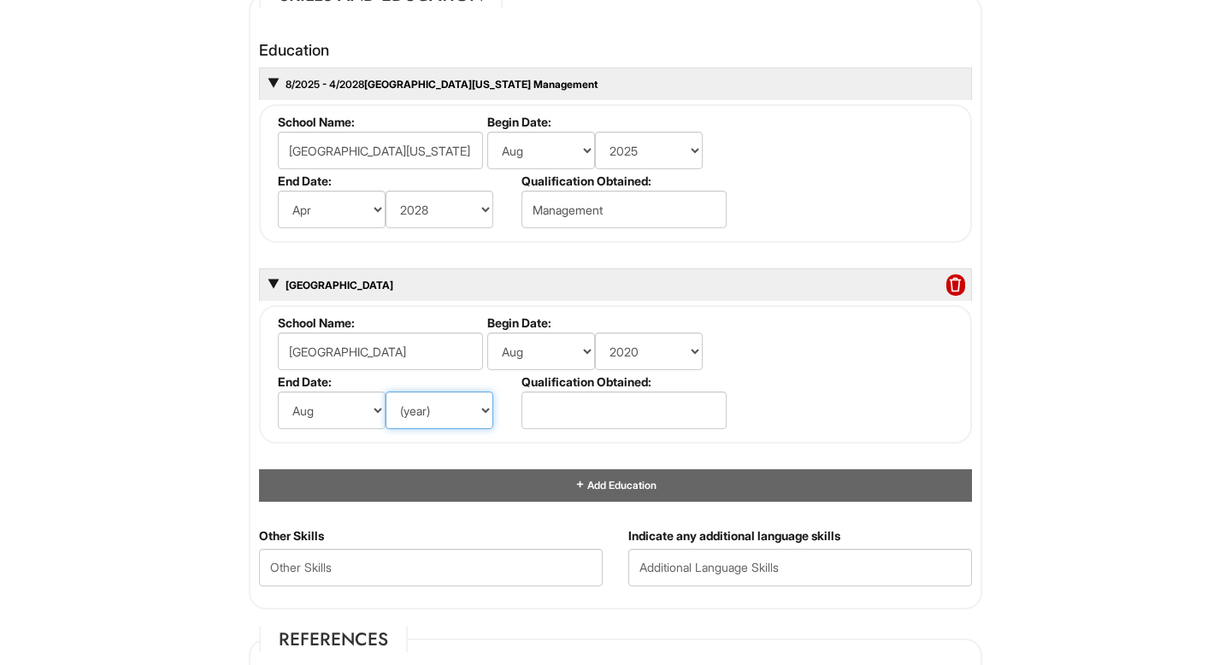
click at [386, 392] on select "(year) 2029 2028 2027 2026 2025 2024 2023 2022 2021 2020 2019 2018 2017 2016 20…" at bounding box center [440, 411] width 108 height 38
click at [549, 395] on input "text" at bounding box center [624, 411] width 205 height 38
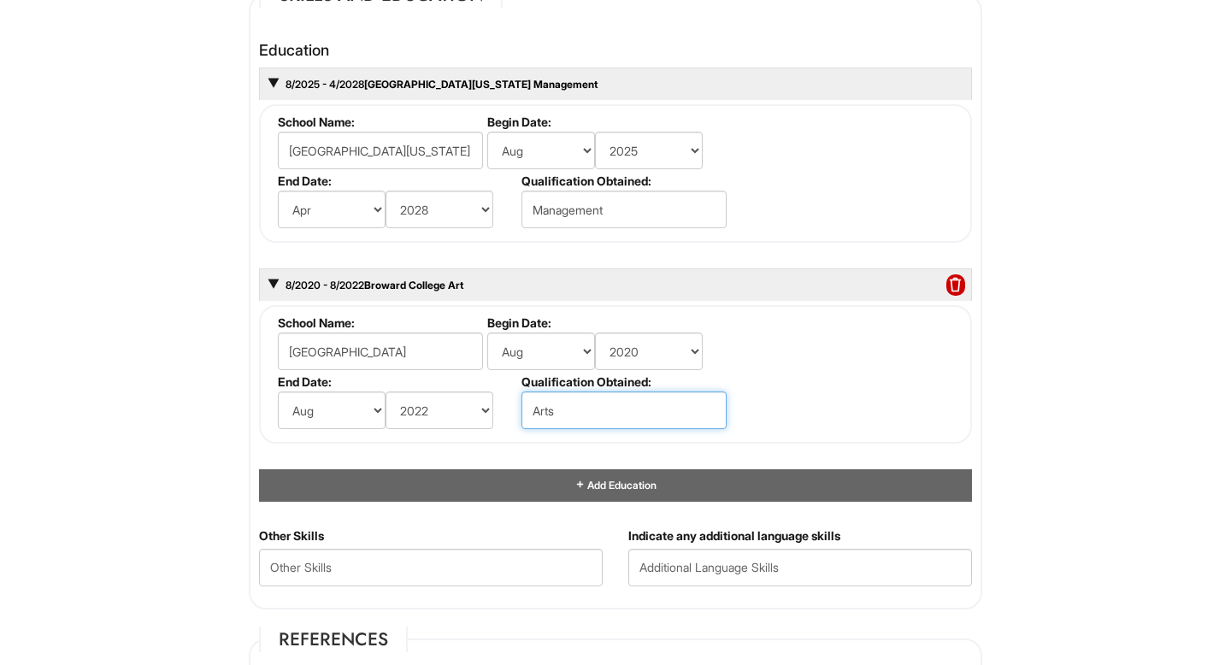
type input "Arts"
click at [524, 449] on div "Education 8/2025 - 4/2028 University of Central Florida Management School Name:…" at bounding box center [615, 271] width 713 height 459
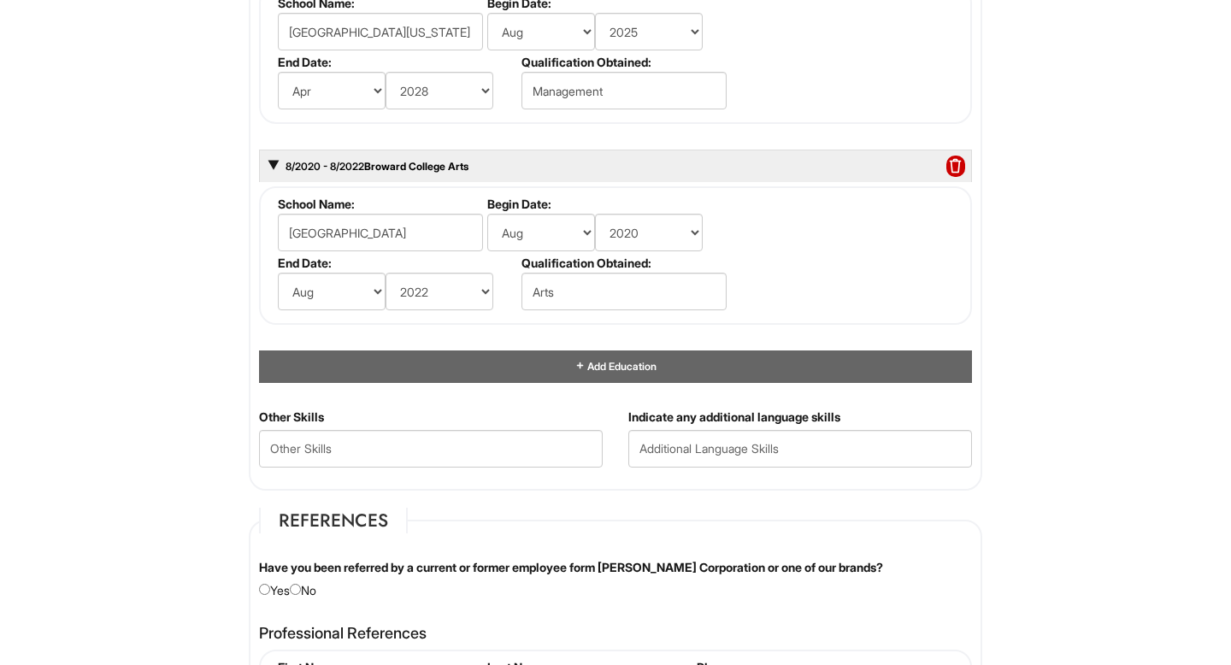
scroll to position [1737, 0]
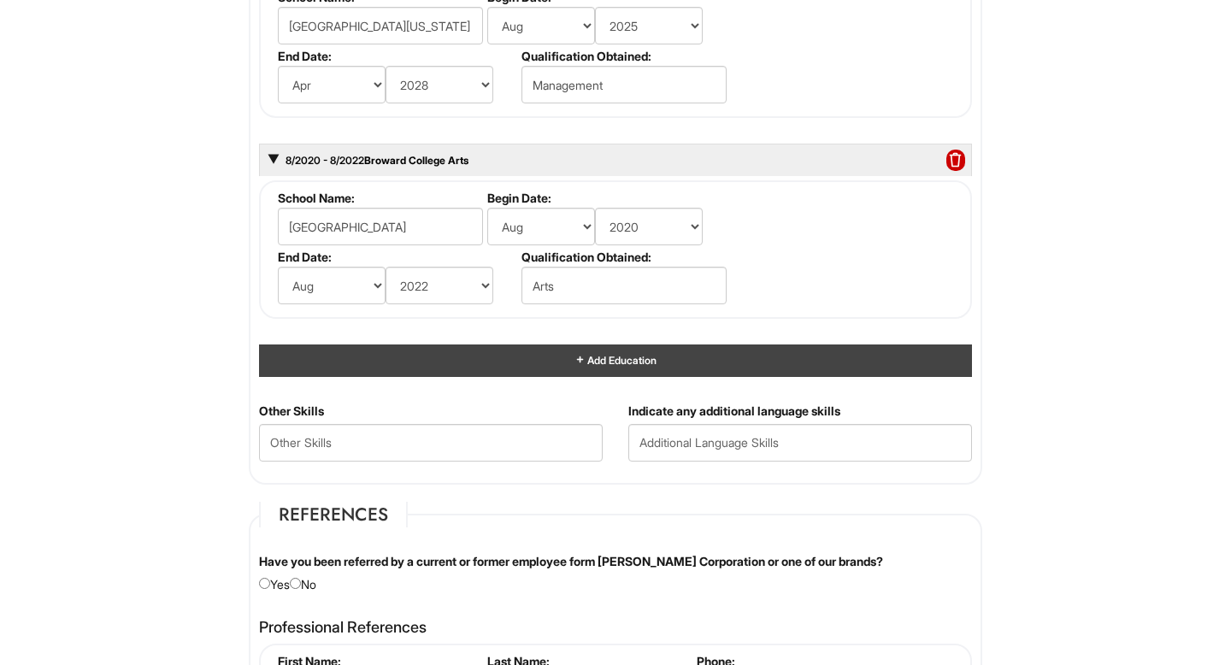
click at [544, 371] on div "Add Education" at bounding box center [615, 361] width 713 height 32
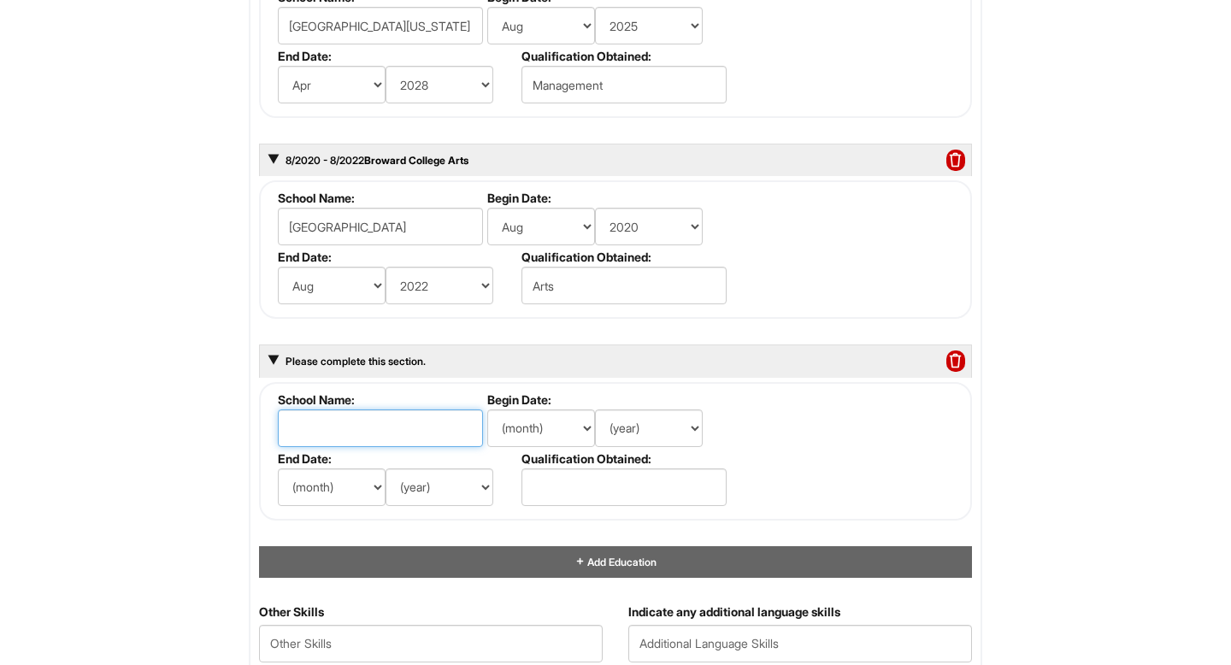
click at [427, 414] on input "text" at bounding box center [380, 429] width 205 height 38
type input "Diamond Secondary School"
click at [564, 416] on select "(month) Jan Feb Mar Apr May Jun Jul Aug Sep Oct Nov Dec" at bounding box center [541, 429] width 108 height 38
select select "8"
click at [487, 410] on select "(month) Jan Feb Mar Apr May Jun Jul Aug Sep Oct Nov Dec" at bounding box center [541, 429] width 108 height 38
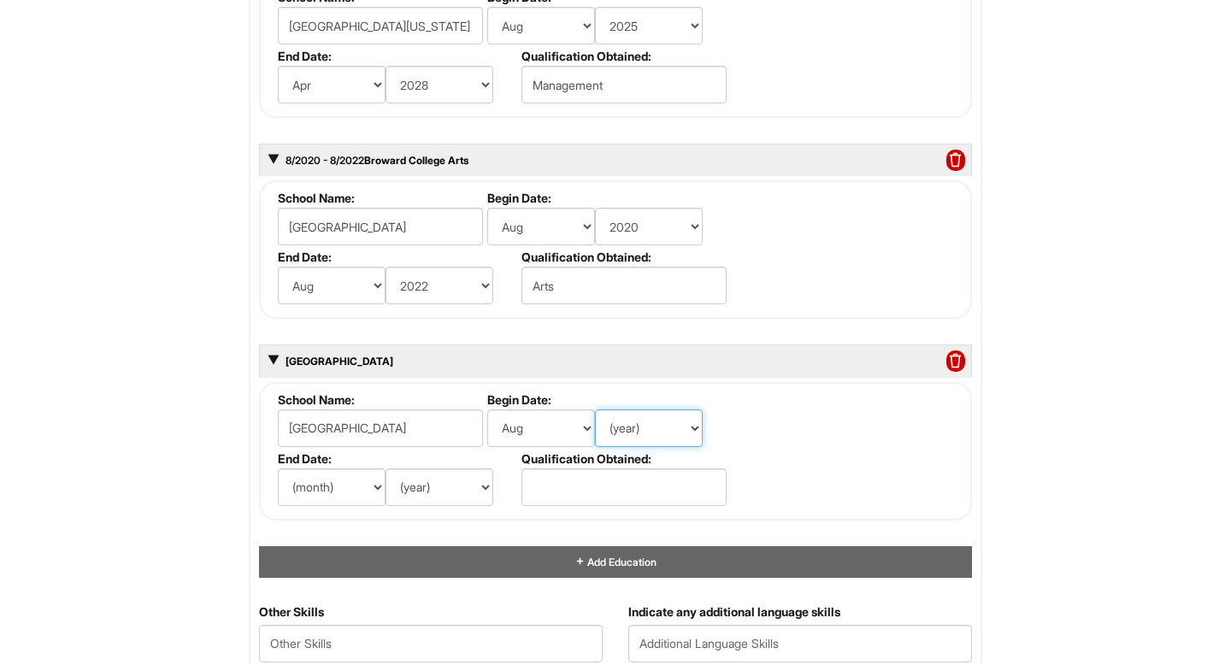
click at [639, 445] on select "(year) 2029 2028 2027 2026 2025 2024 2023 2022 2021 2020 2019 2018 2017 2016 20…" at bounding box center [649, 429] width 108 height 38
click at [595, 410] on select "(year) 2029 2028 2027 2026 2025 2024 2023 2022 2021 2020 2019 2018 2017 2016 20…" at bounding box center [649, 429] width 108 height 38
click at [639, 428] on select "(year) 2029 2028 2027 2026 2025 2024 2023 2022 2021 2020 2019 2018 2017 2016 20…" at bounding box center [649, 429] width 108 height 38
select select "2012"
click at [595, 410] on select "(year) 2029 2028 2027 2026 2025 2024 2023 2022 2021 2020 2019 2018 2017 2016 20…" at bounding box center [649, 429] width 108 height 38
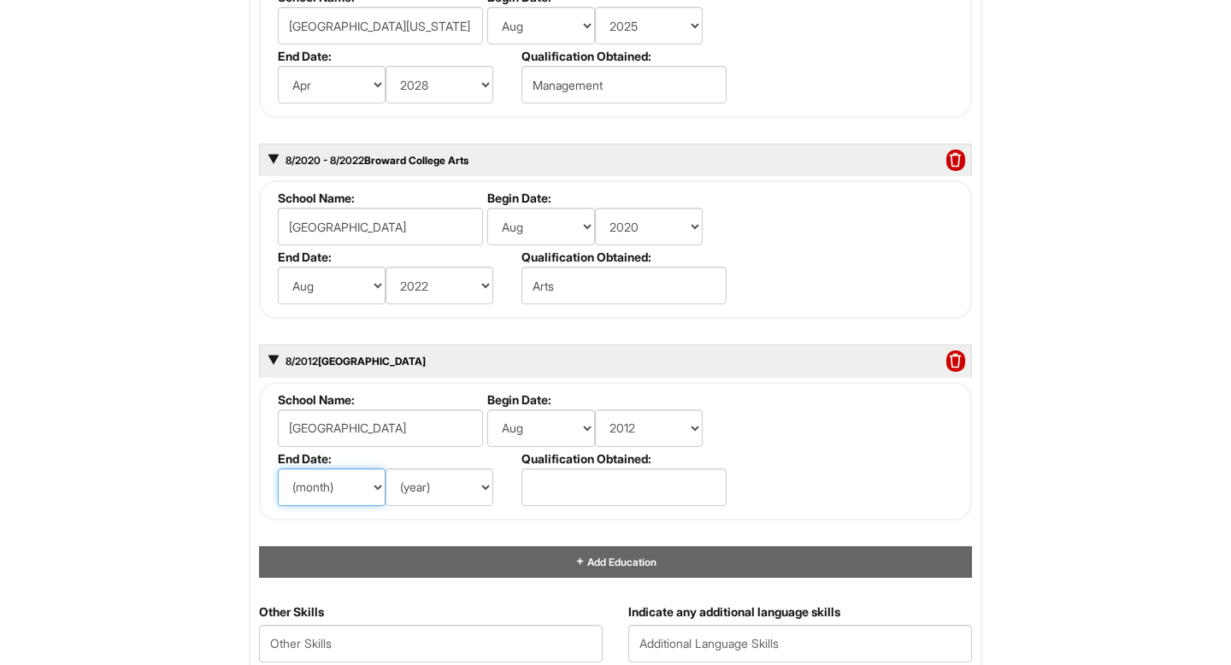
click at [317, 481] on select "(month) Jan Feb Mar Apr May Jun Jul Aug Sep Oct Nov Dec" at bounding box center [332, 488] width 108 height 38
select select "8"
click at [278, 469] on select "(month) Jan Feb Mar Apr May Jun Jul Aug Sep Oct Nov Dec" at bounding box center [332, 488] width 108 height 38
click at [420, 492] on select "(year) 2029 2028 2027 2026 2025 2024 2023 2022 2021 2020 2019 2018 2017 2016 20…" at bounding box center [440, 488] width 108 height 38
select select "2017"
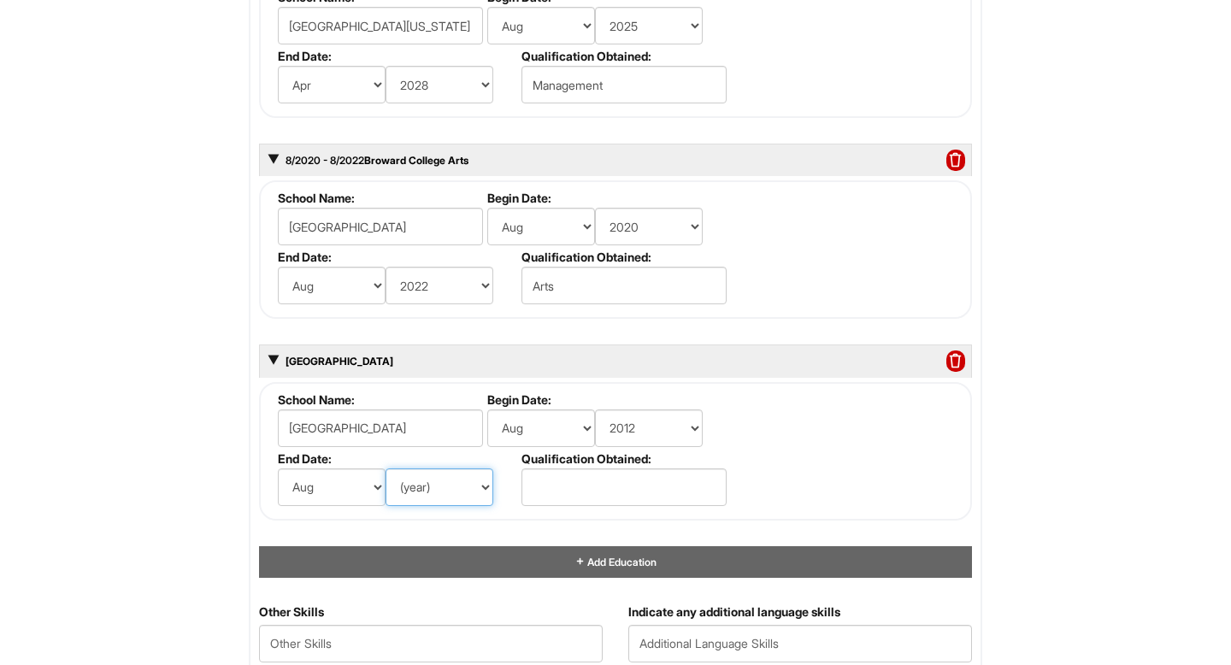
click at [386, 469] on select "(year) 2029 2028 2027 2026 2025 2024 2023 2022 2021 2020 2019 2018 2017 2016 20…" at bounding box center [440, 488] width 108 height 38
click at [548, 474] on input "text" at bounding box center [624, 488] width 205 height 38
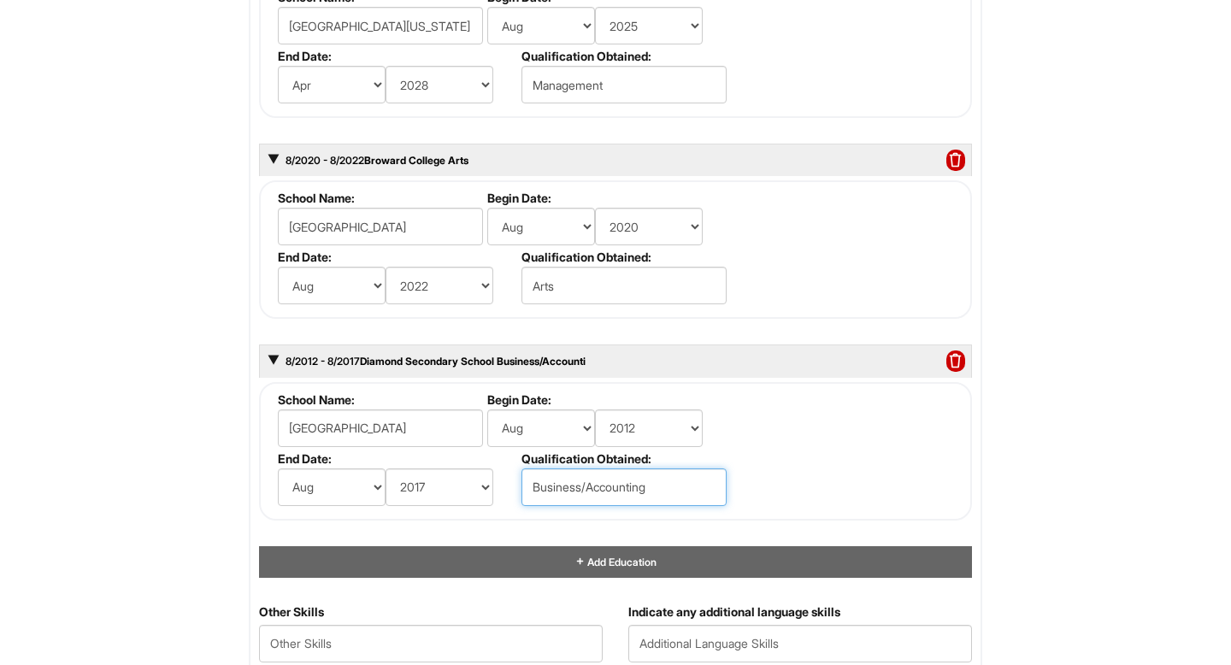
type input "Business/Accounting"
click at [797, 507] on fieldset "School Name: Diamond Secondary School Begin Date: (month) Jan Feb Mar Apr May J…" at bounding box center [615, 451] width 713 height 139
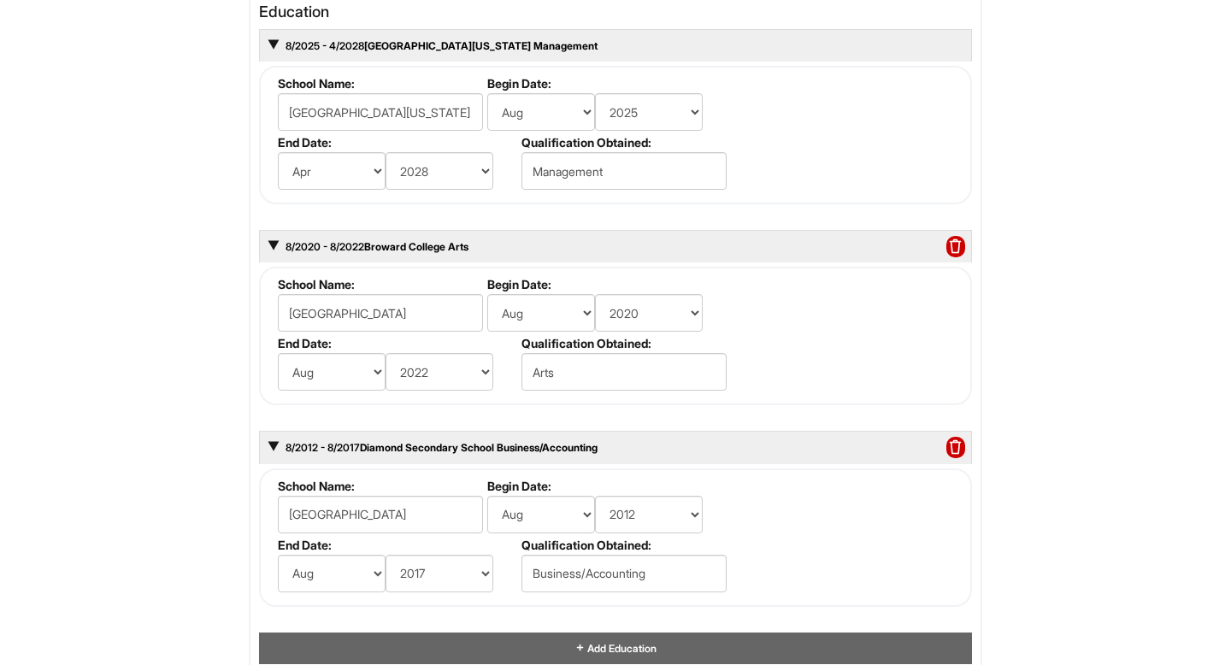
scroll to position [1652, 0]
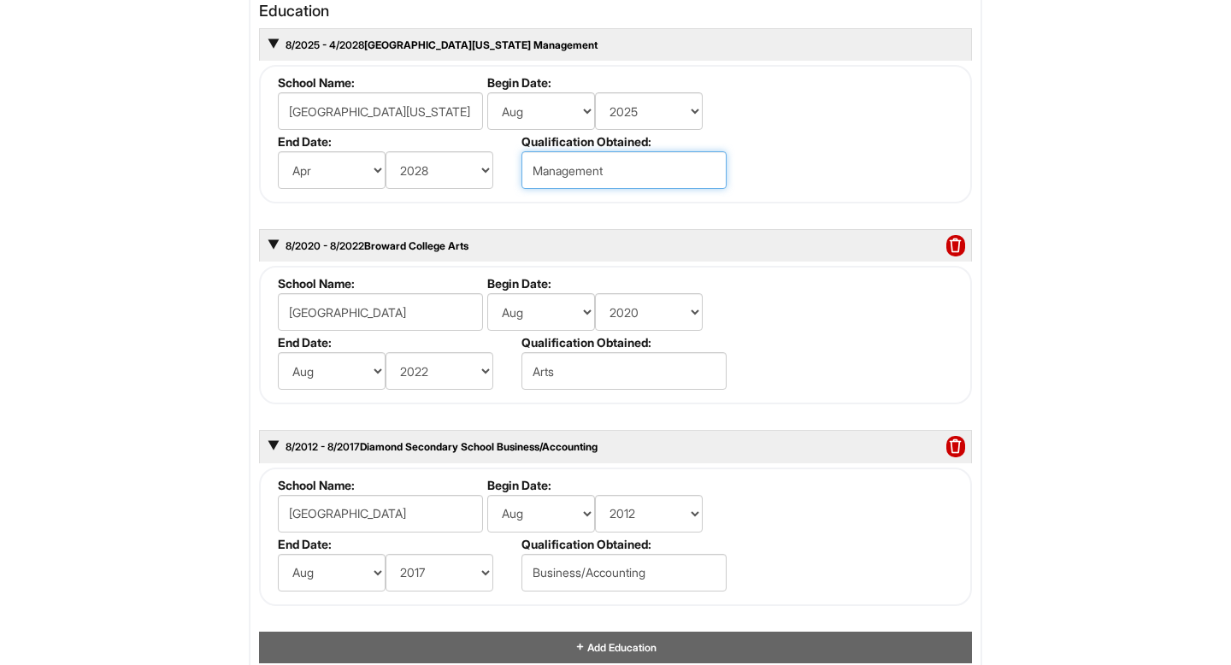
click at [529, 160] on input "Management" at bounding box center [624, 170] width 205 height 38
type input "BS-Management"
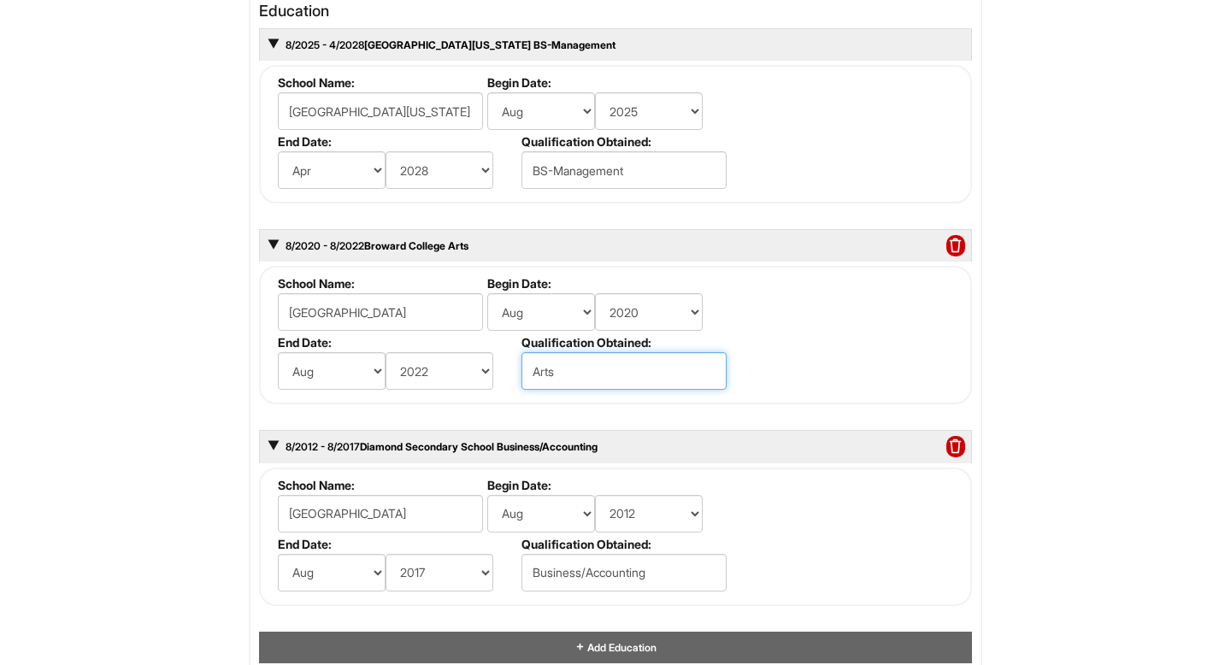
click at [534, 375] on input "Arts" at bounding box center [624, 371] width 205 height 38
type input "AA-Arts"
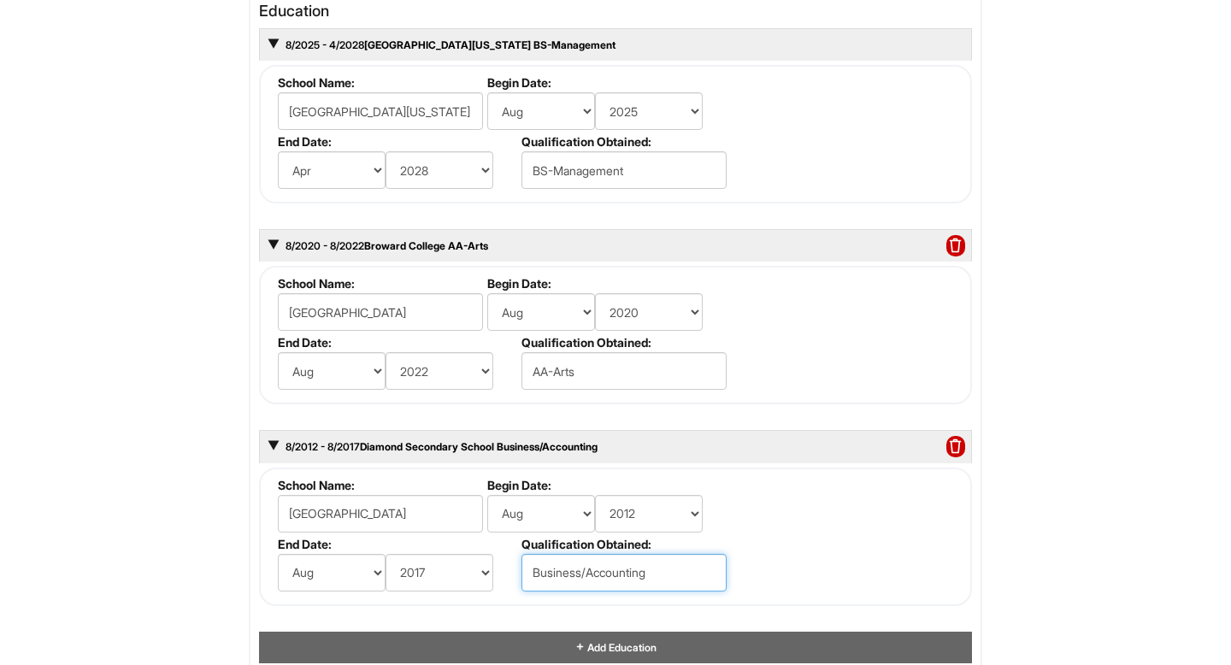
click at [531, 566] on input "Business/Accounting" at bounding box center [624, 573] width 205 height 38
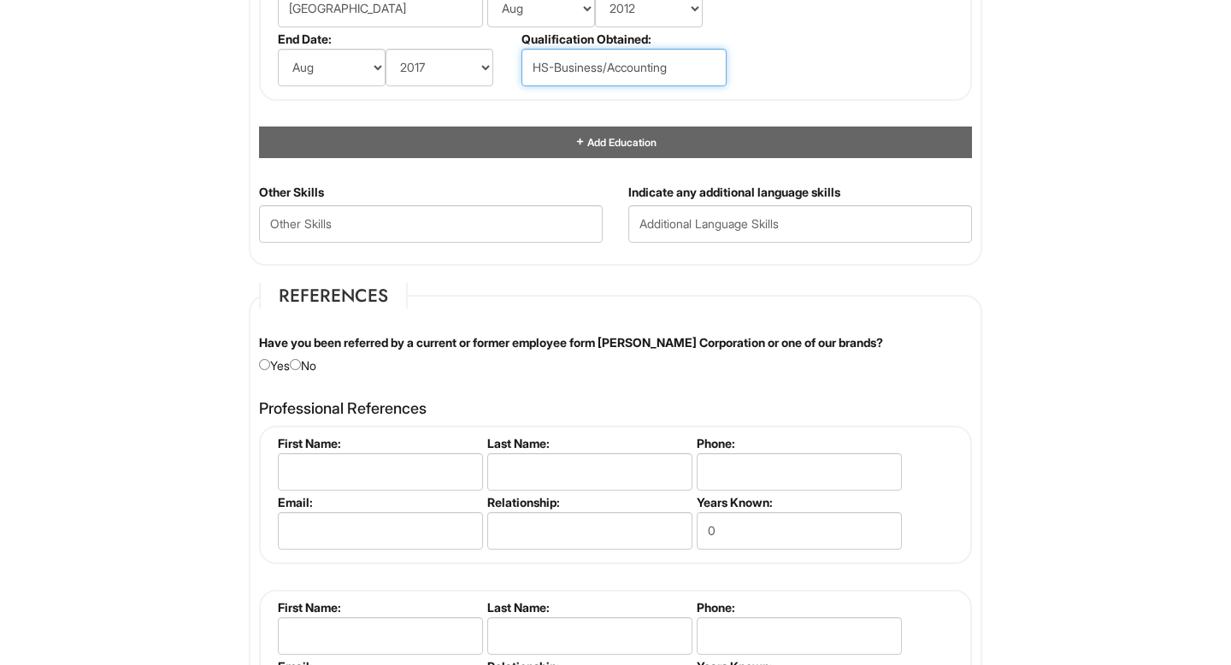
scroll to position [2163, 0]
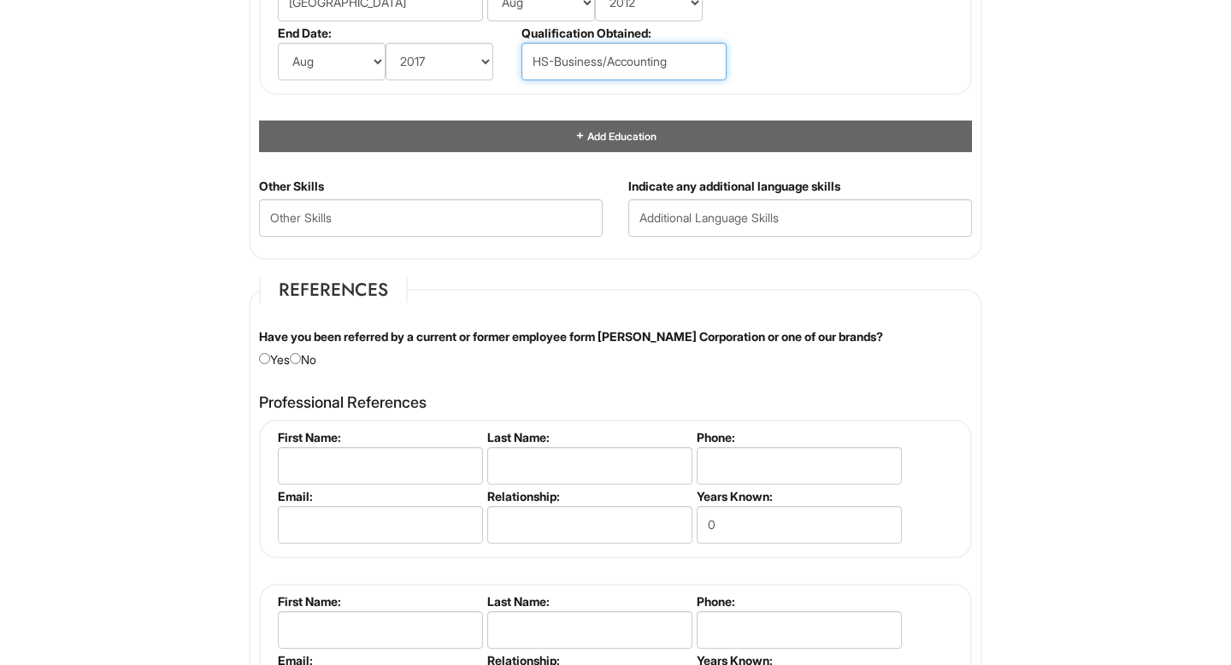
type input "HS-Business/Accounting"
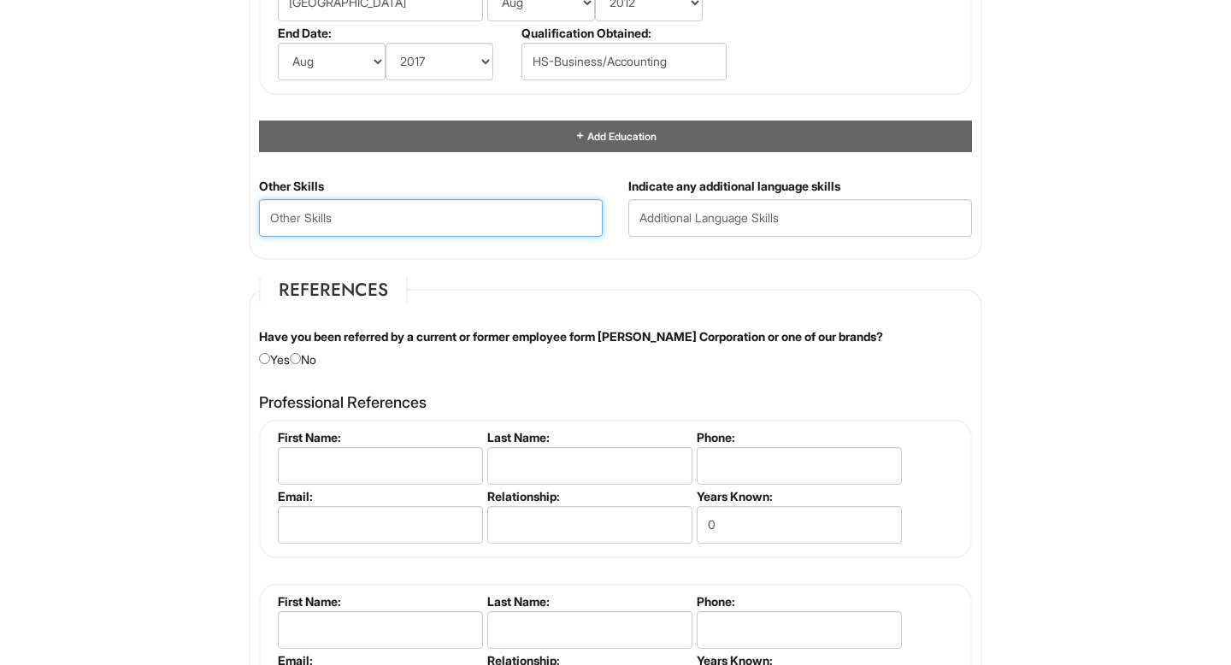
click at [493, 210] on Skills "text" at bounding box center [431, 218] width 344 height 38
click at [301, 362] on input "radio" at bounding box center [295, 358] width 11 height 11
radio input "true"
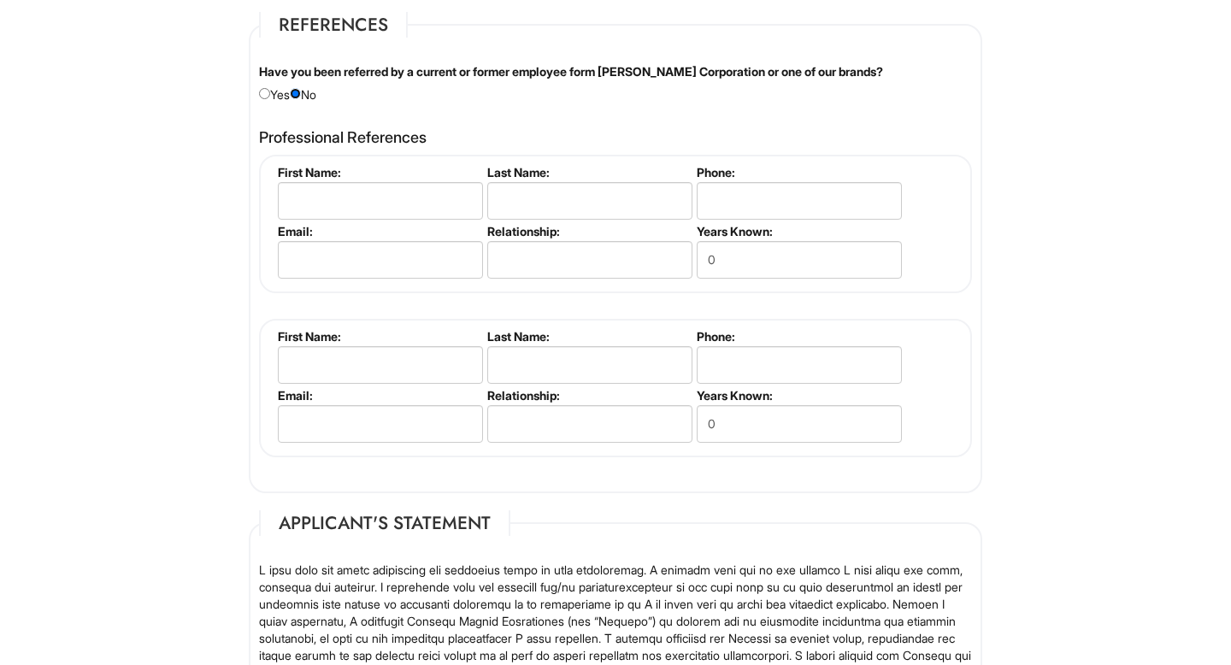
scroll to position [2432, 0]
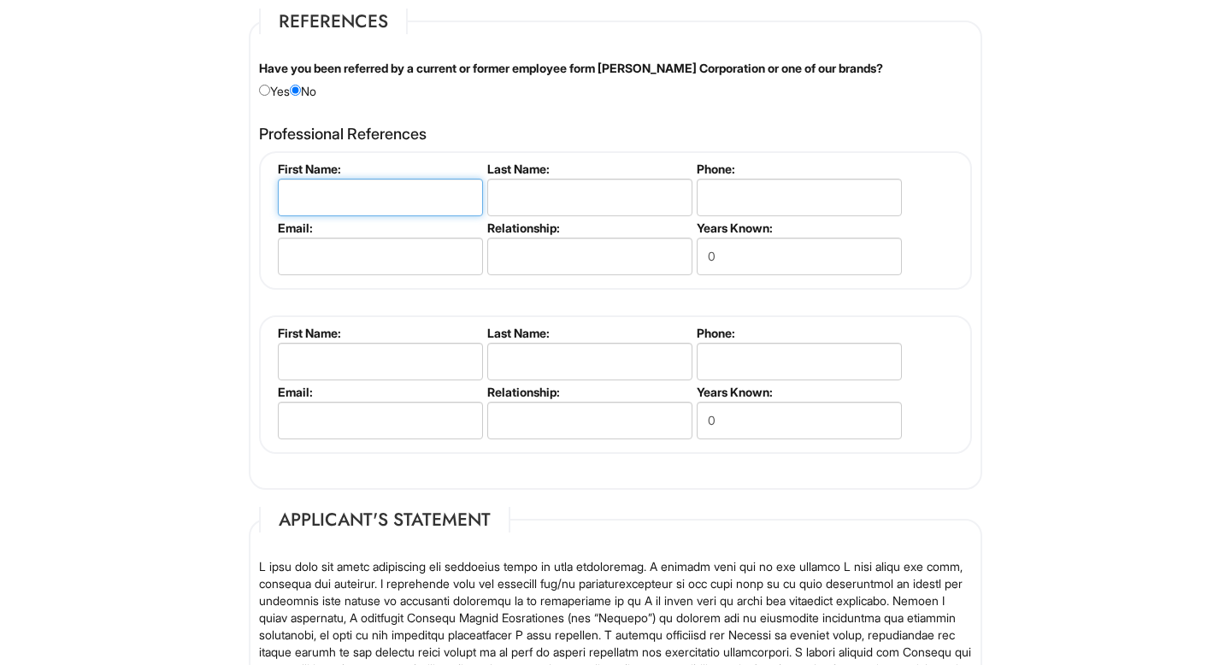
click at [342, 183] on input "text" at bounding box center [380, 198] width 205 height 38
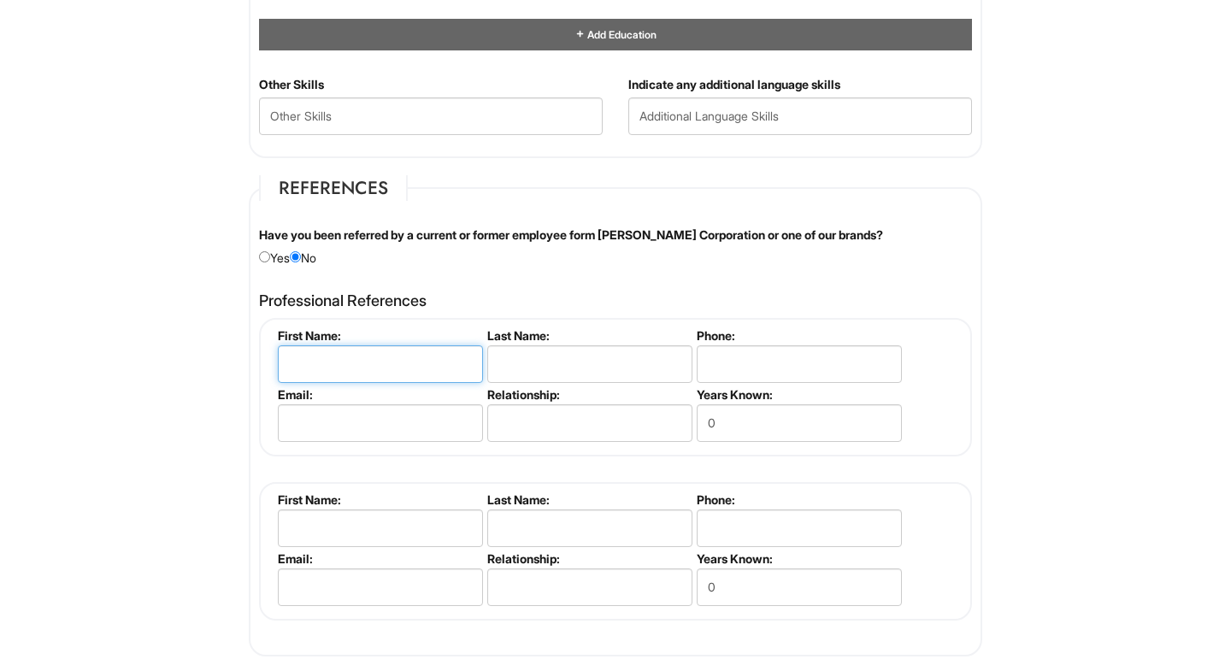
scroll to position [2253, 0]
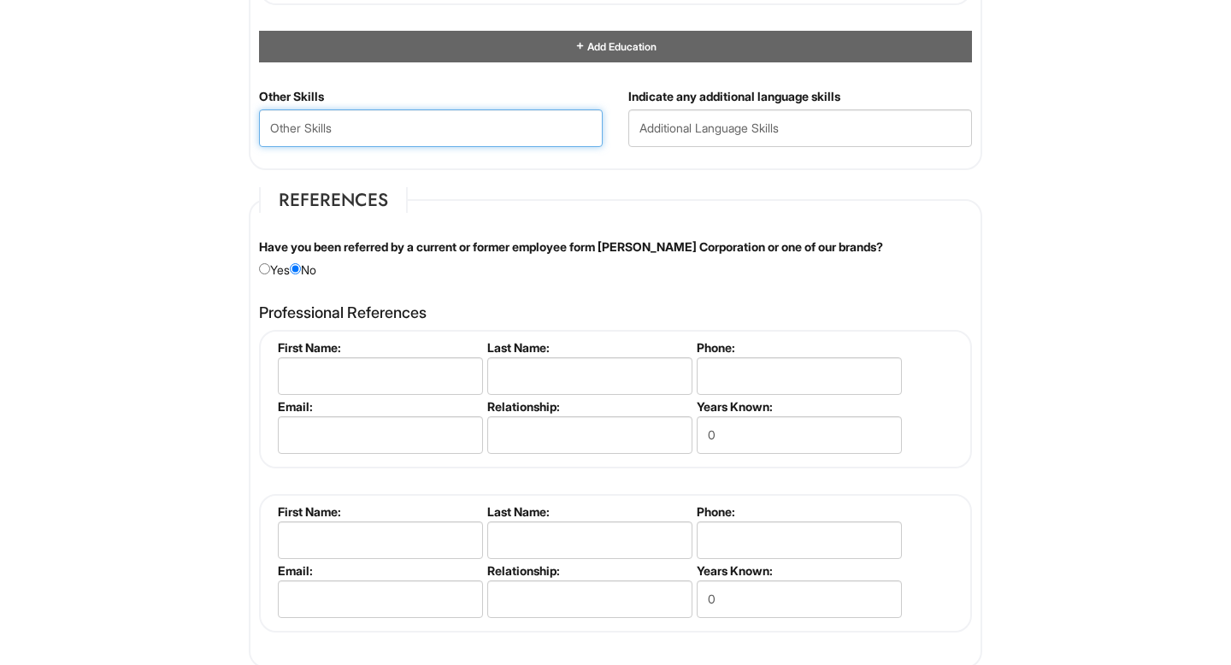
click at [376, 131] on Skills "text" at bounding box center [431, 128] width 344 height 38
paste Skills "- Leadership & Team Development - Customer Experience Excellence - Sales Growth…"
type Skills "- Leadership & Team Development - Customer Experience Excellence - Sales Growth…"
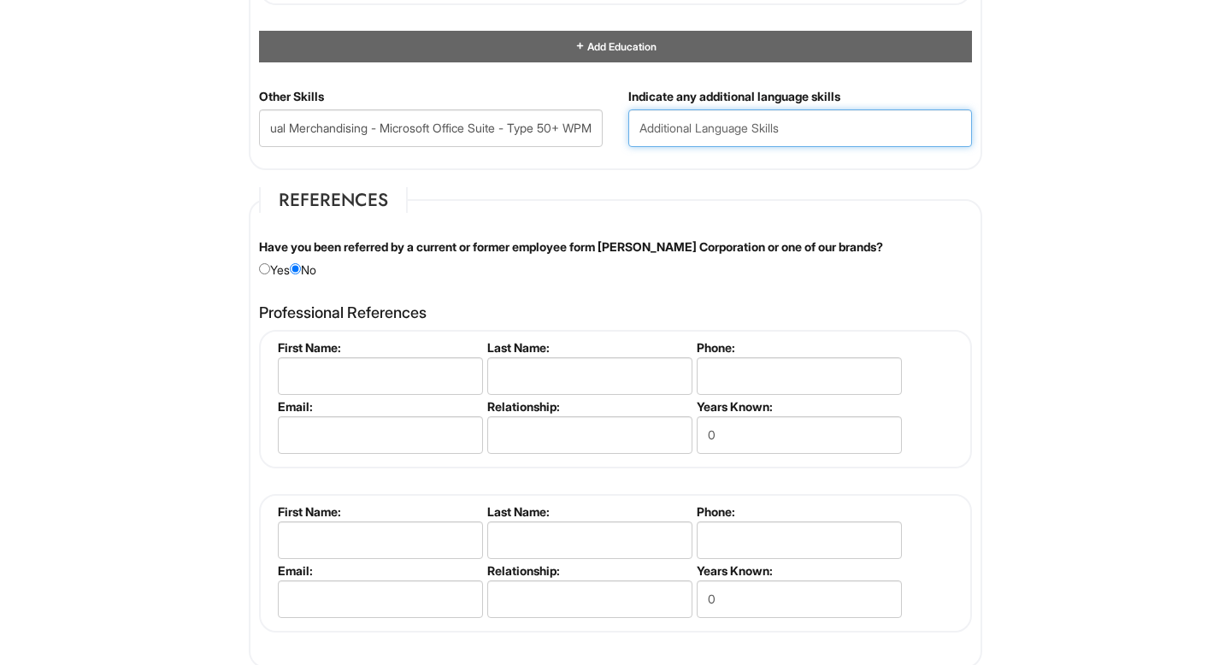
scroll to position [0, 0]
click at [670, 128] on input "text" at bounding box center [800, 128] width 344 height 38
type input "Spanish-Intermediate"
click at [870, 242] on label "Have you been referred by a current or former employee form Giorgio Armani Corp…" at bounding box center [571, 247] width 624 height 17
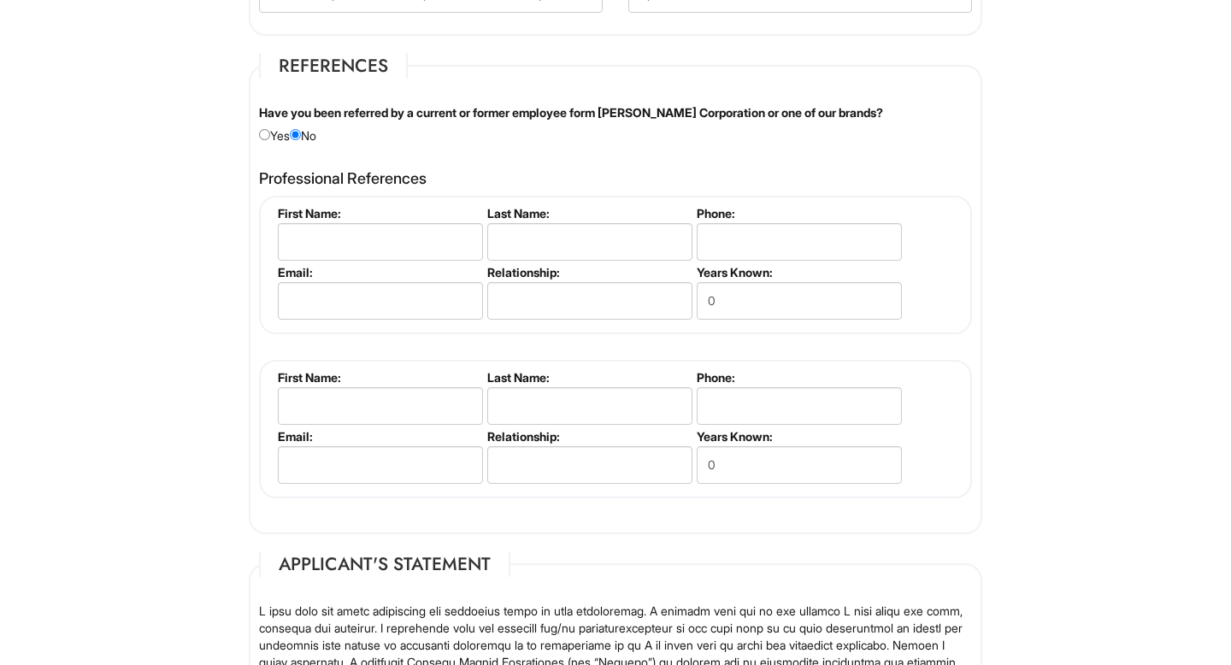
scroll to position [2388, 0]
click at [417, 245] on input "text" at bounding box center [380, 241] width 205 height 38
type input "Nic"
click at [614, 260] on li "Last Name:" at bounding box center [587, 234] width 209 height 59
click at [613, 251] on input "text" at bounding box center [589, 241] width 205 height 38
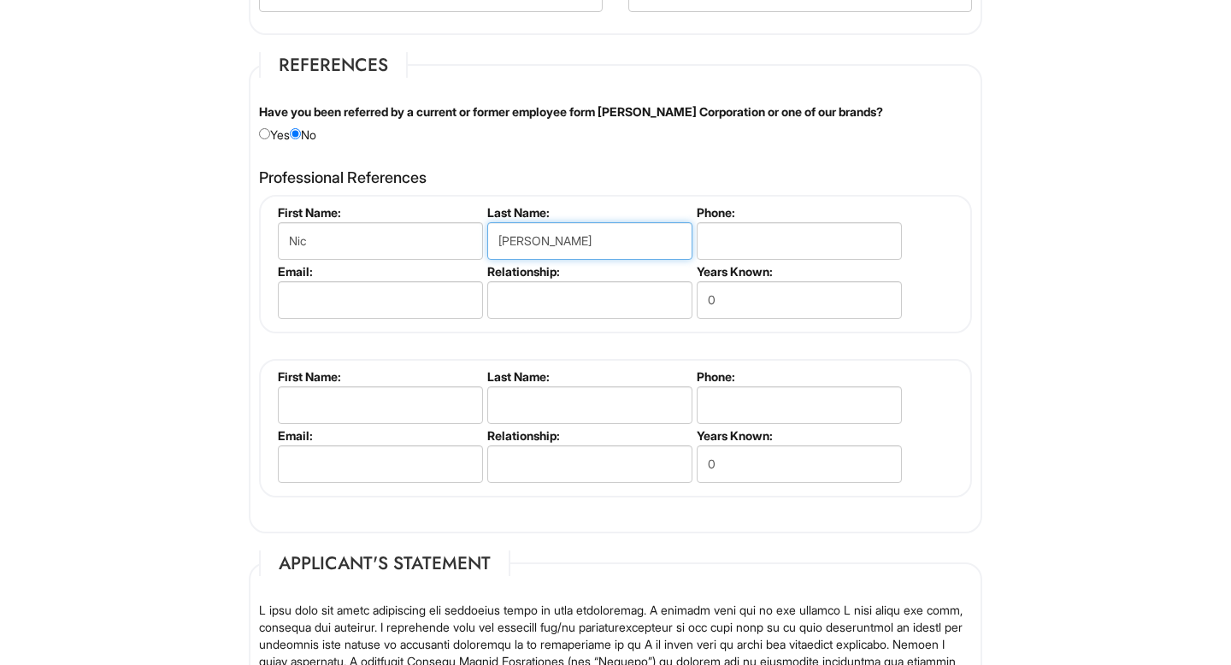
type input "Tavel"
click at [740, 244] on input "tel" at bounding box center [799, 241] width 205 height 38
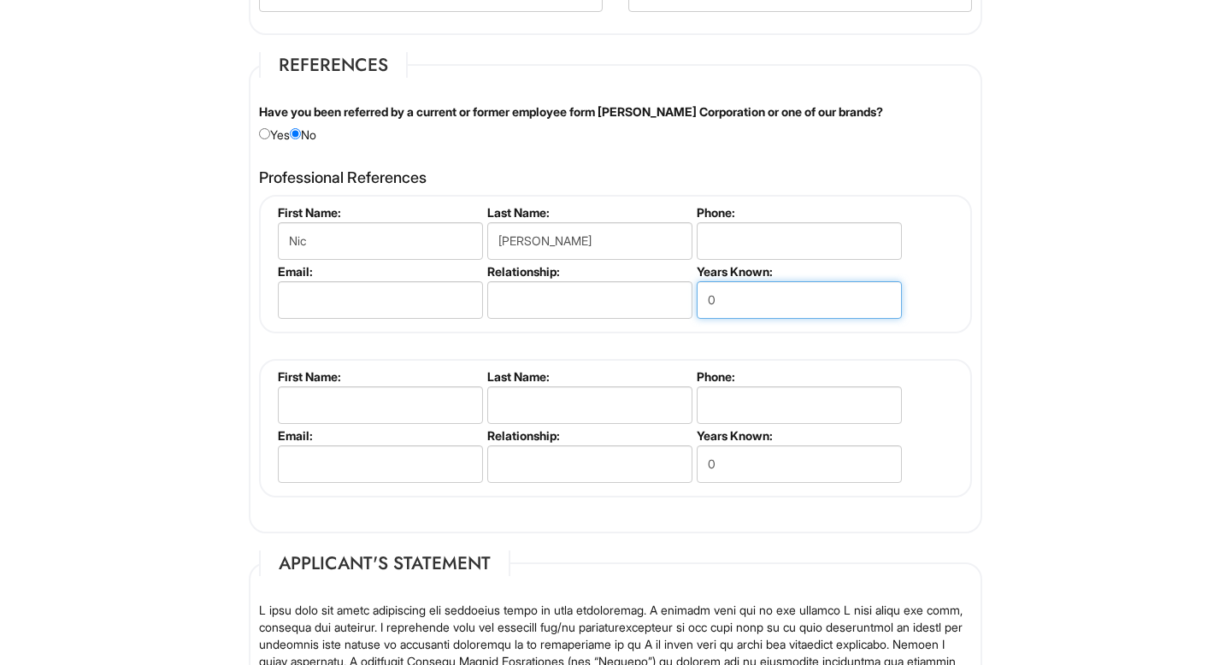
click at [728, 309] on input "0" at bounding box center [799, 300] width 205 height 38
click at [623, 294] on input "text" at bounding box center [589, 300] width 205 height 38
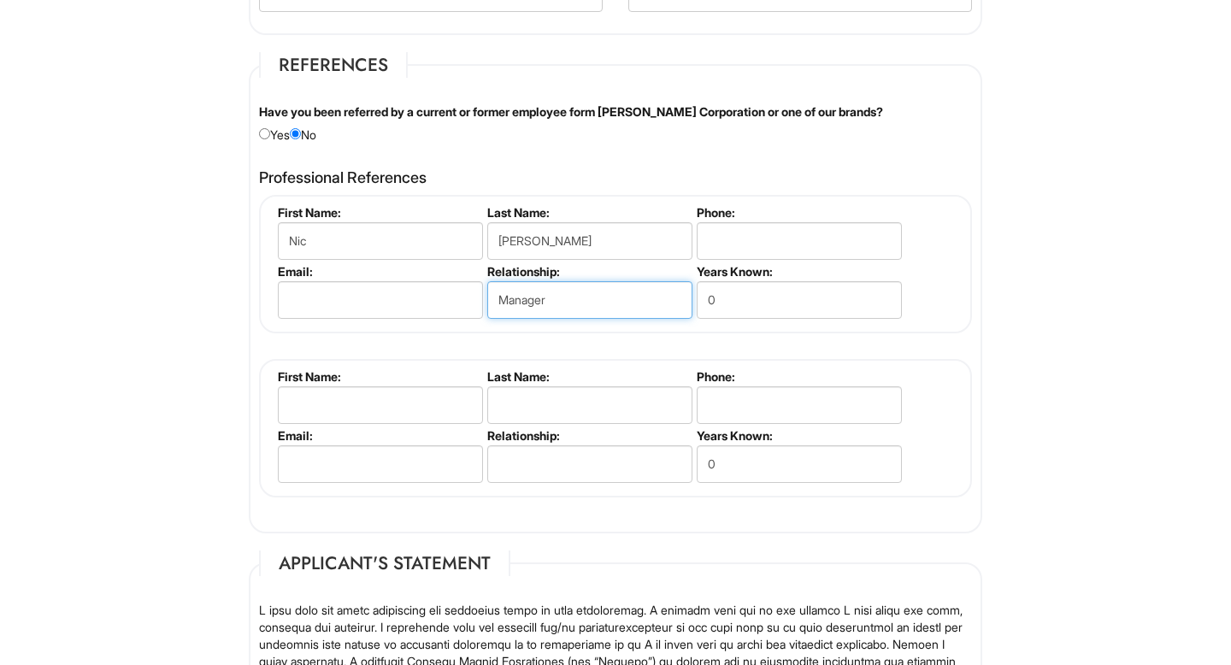
type input "Manager"
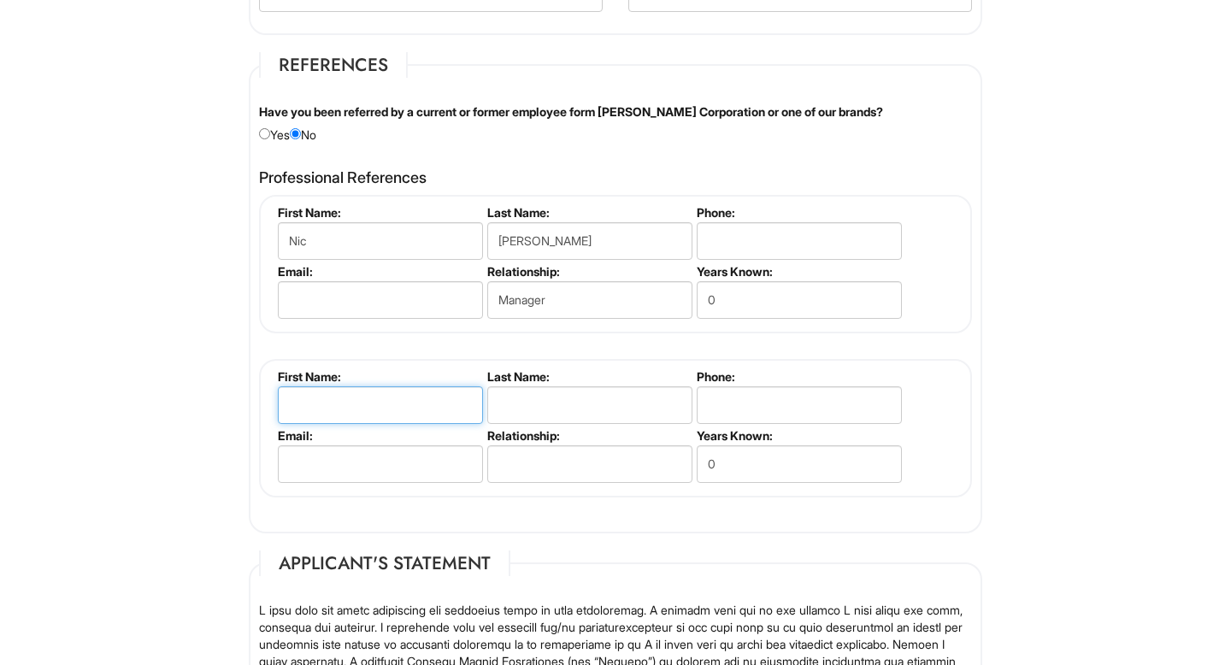
click at [448, 399] on input "text" at bounding box center [380, 405] width 205 height 38
type input "Shameer"
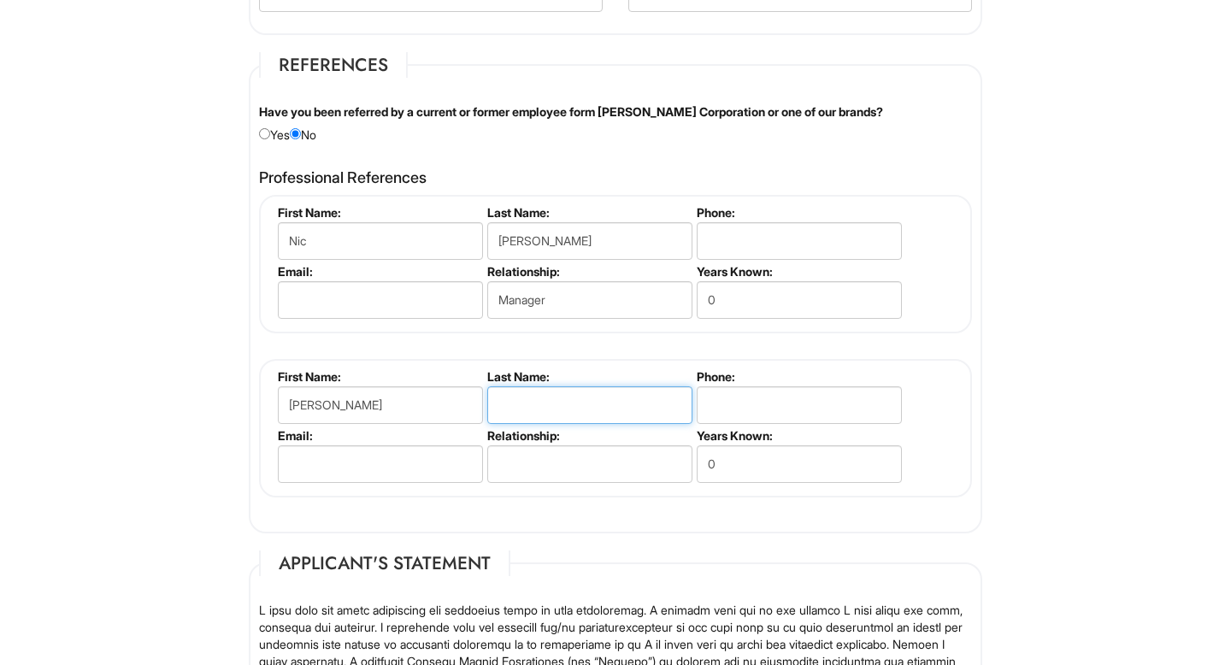
click at [638, 397] on input "text" at bounding box center [589, 405] width 205 height 38
type input "Razack"
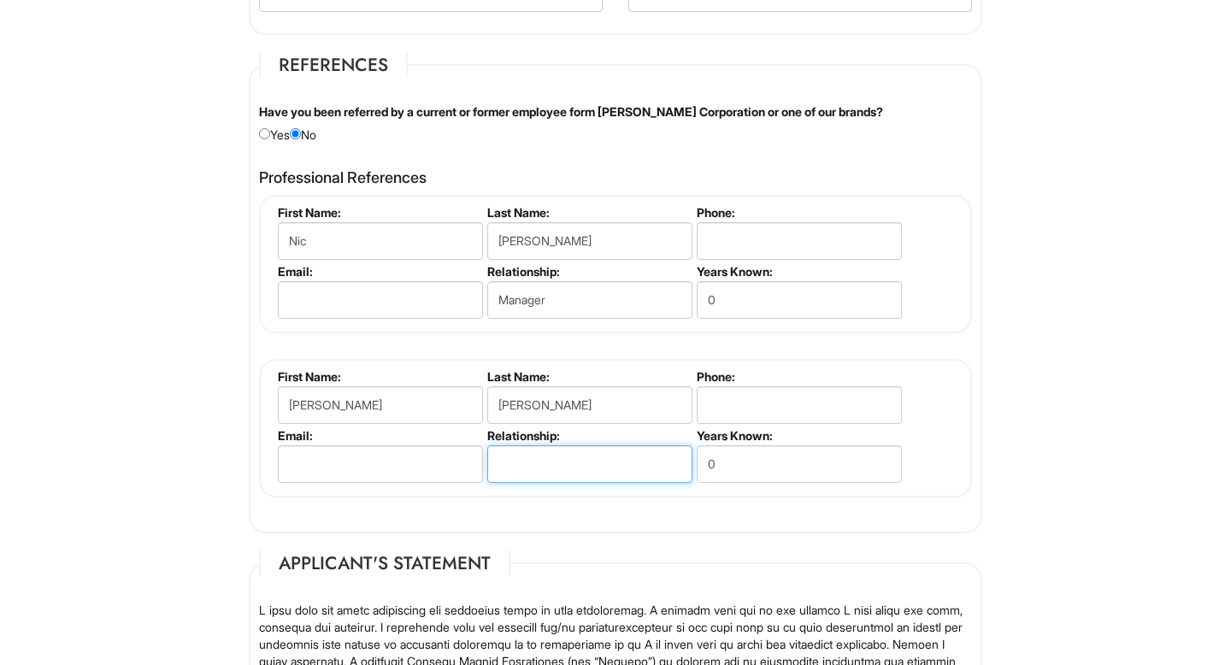
click at [652, 457] on input "text" at bounding box center [589, 464] width 205 height 38
type input "Manager"
click at [763, 221] on li "Phone:" at bounding box center [797, 234] width 209 height 59
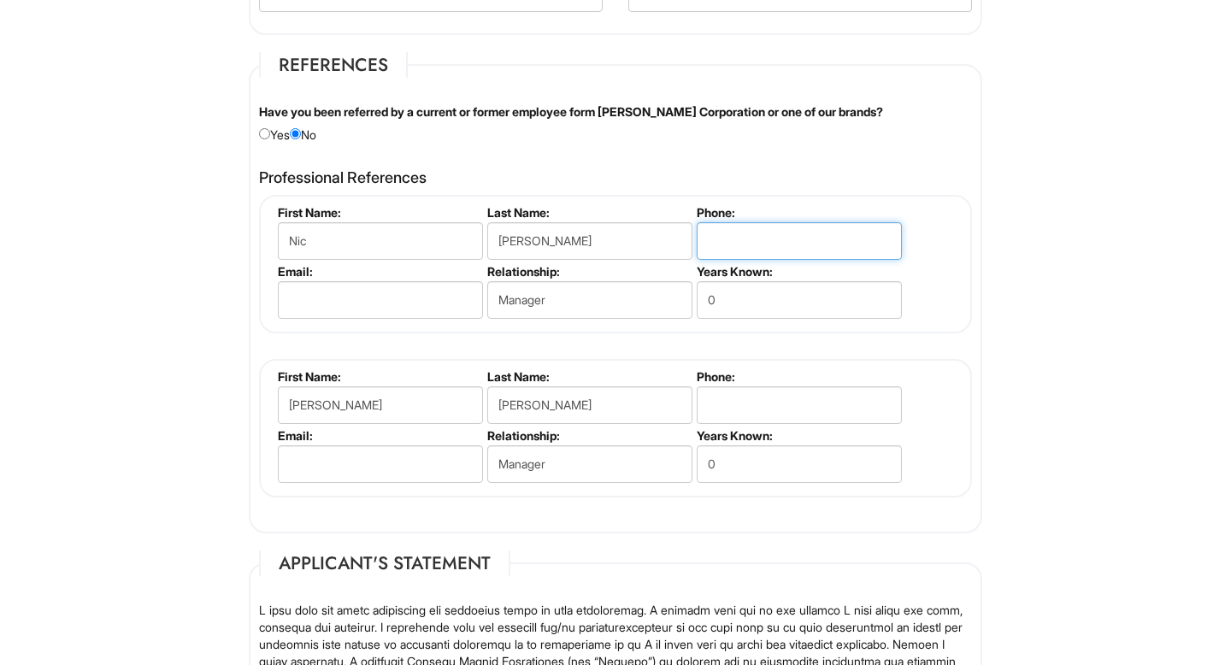
click at [764, 235] on input "tel" at bounding box center [799, 241] width 205 height 38
type input "239-850-9522"
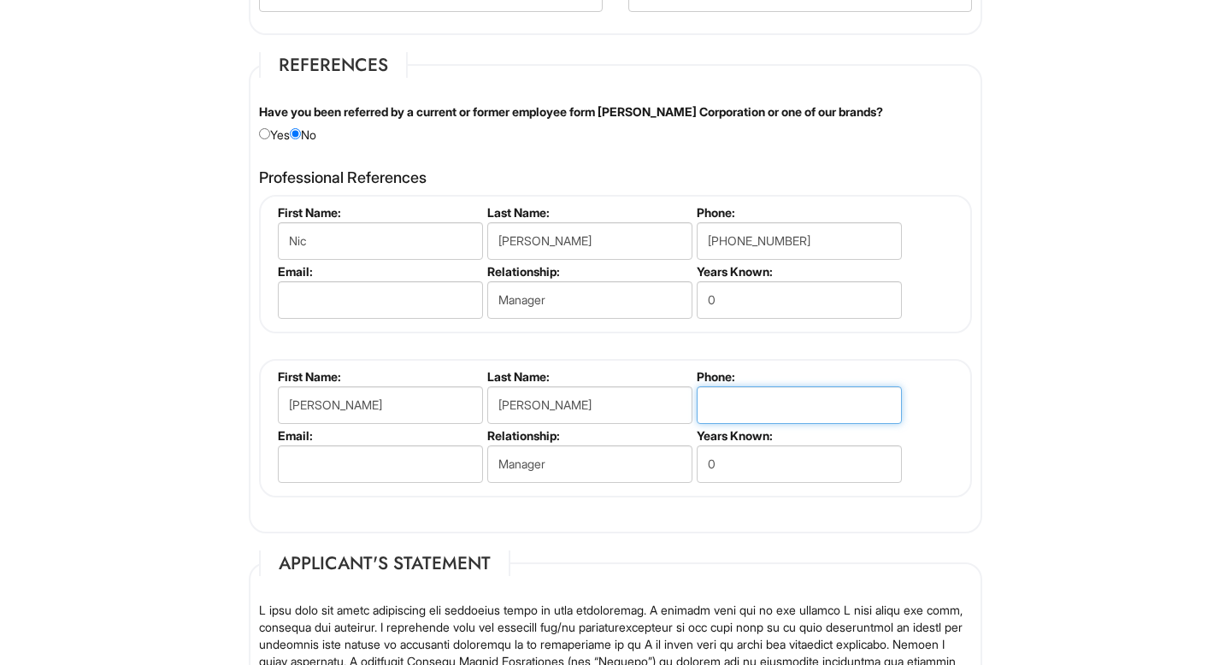
click at [731, 402] on input "tel" at bounding box center [799, 405] width 205 height 38
type input "954-854-4785"
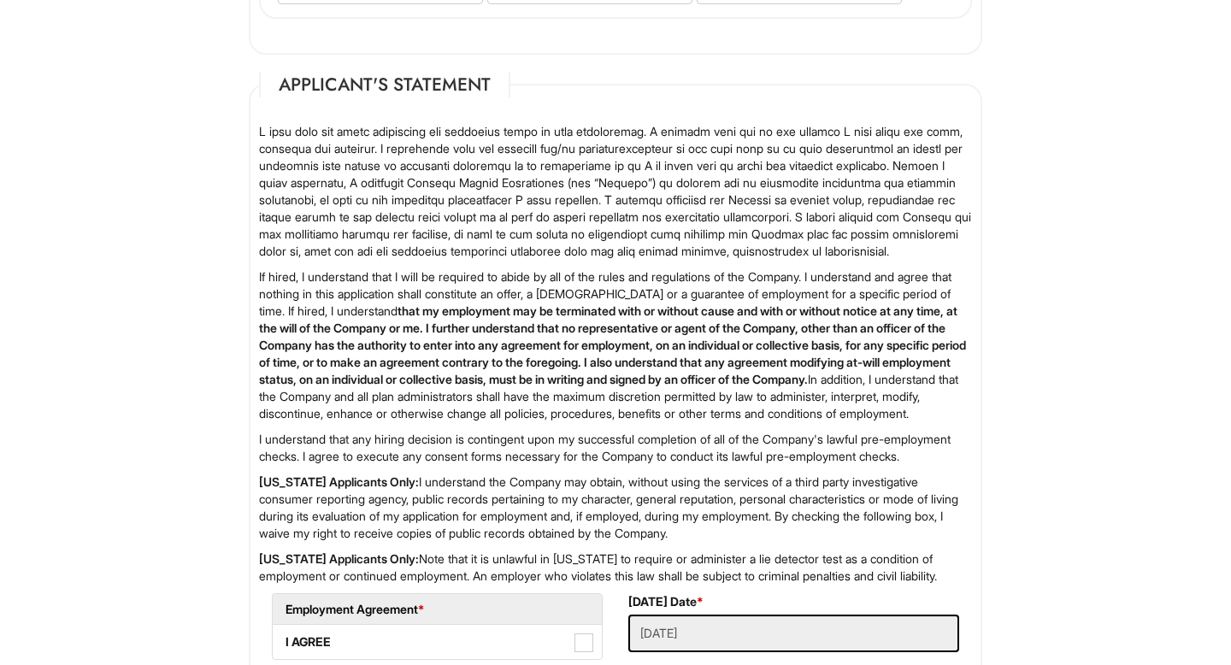
scroll to position [3146, 0]
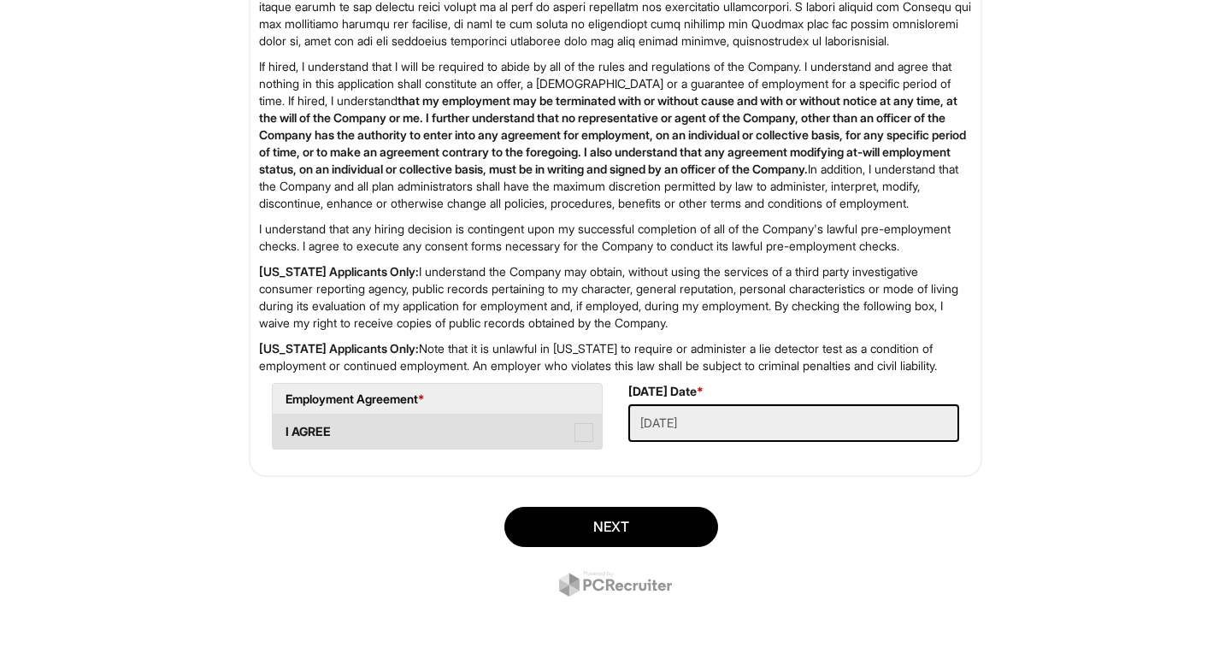
click at [580, 418] on label "I AGREE" at bounding box center [437, 432] width 329 height 34
click at [284, 418] on AGREE "I AGREE" at bounding box center [278, 423] width 11 height 11
checkbox AGREE "true"
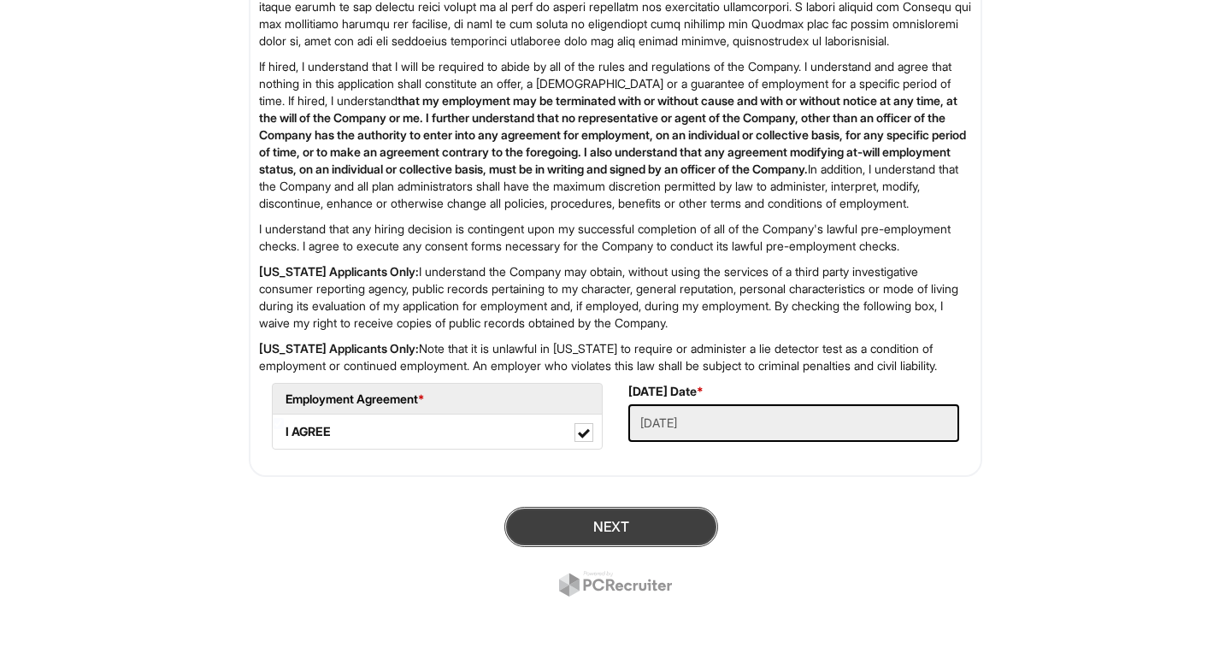
click at [630, 515] on button "Next" at bounding box center [611, 527] width 214 height 40
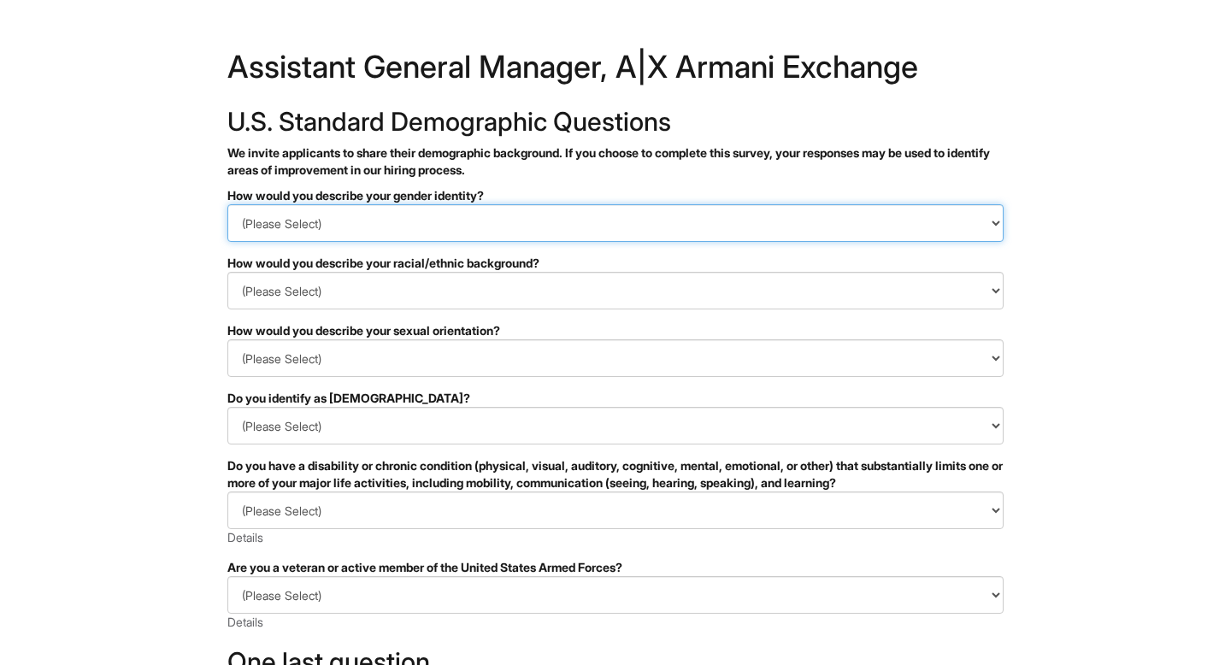
click at [720, 215] on select "(Please Select) Man Woman Non-binary I prefer to self-describe I don't wish to …" at bounding box center [615, 223] width 776 height 38
select select "Man"
click at [227, 204] on select "(Please Select) Man Woman Non-binary I prefer to self-describe I don't wish to …" at bounding box center [615, 223] width 776 height 38
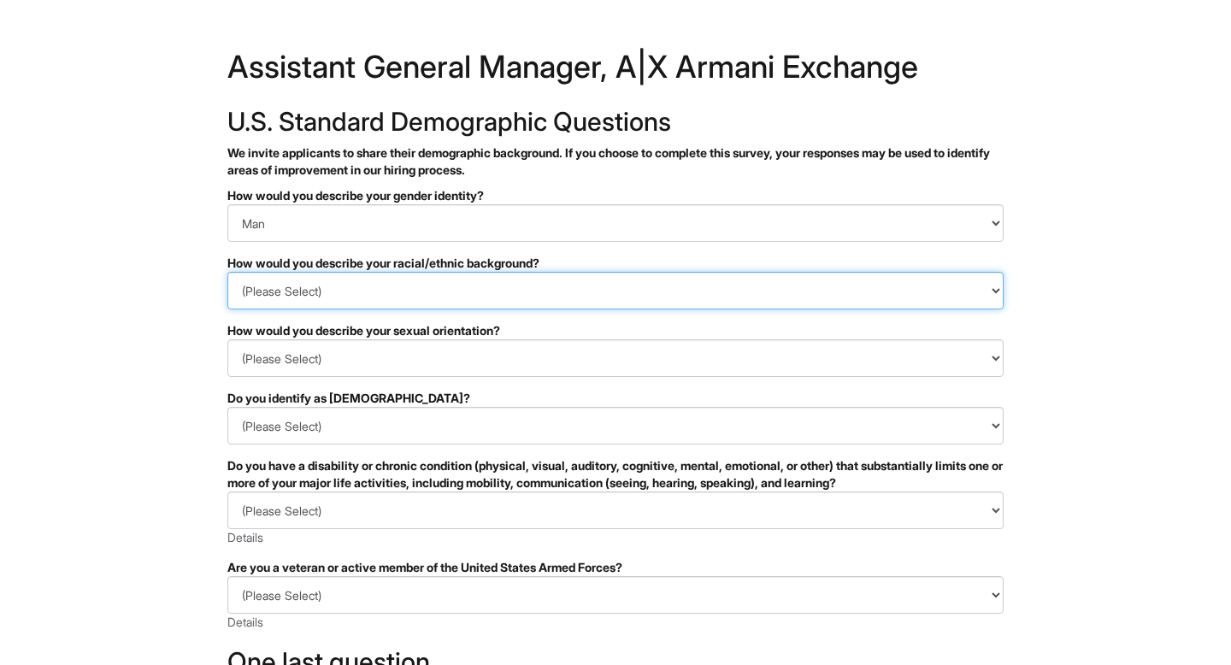
click at [629, 295] on select "(Please Select) Black or of African descent East Asian Hispanic, Latinx or of S…" at bounding box center [615, 291] width 776 height 38
select select "East Asian"
click at [227, 272] on select "(Please Select) Black or of African descent East Asian Hispanic, Latinx or of S…" at bounding box center [615, 291] width 776 height 38
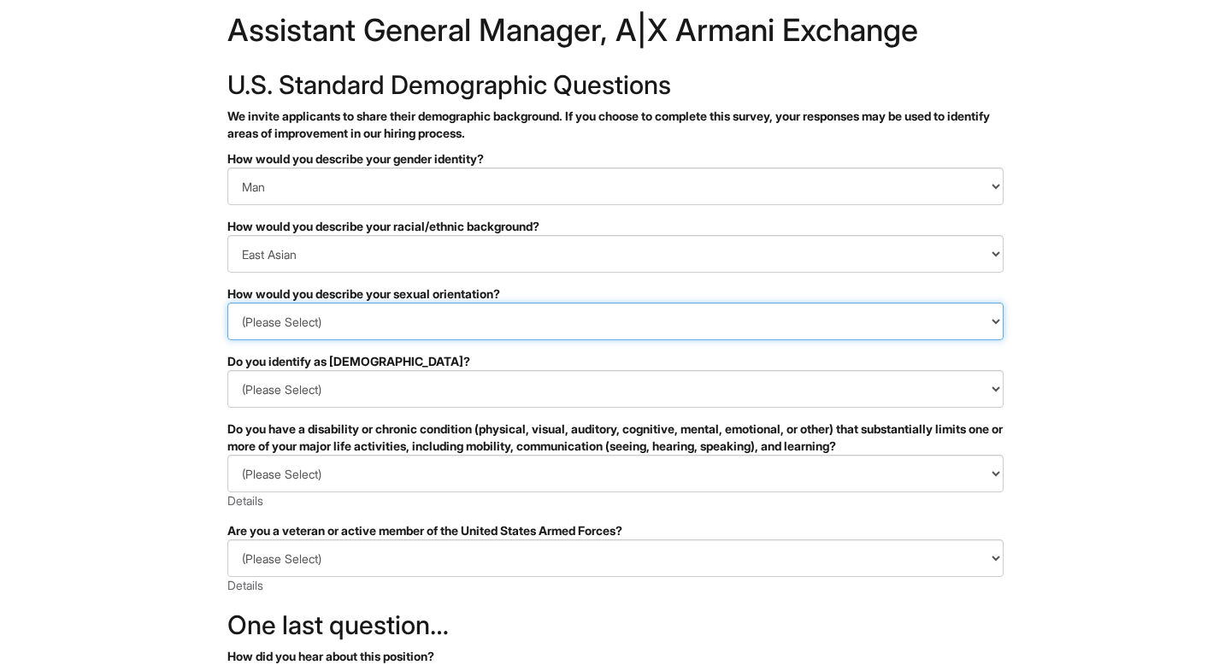
click at [381, 329] on select "(Please Select) Asexual Bisexual and/or pansexual Gay Heterosexual Lesbian Quee…" at bounding box center [615, 322] width 776 height 38
select select "Gay"
click at [227, 303] on select "(Please Select) Asexual Bisexual and/or pansexual Gay Heterosexual Lesbian Quee…" at bounding box center [615, 322] width 776 height 38
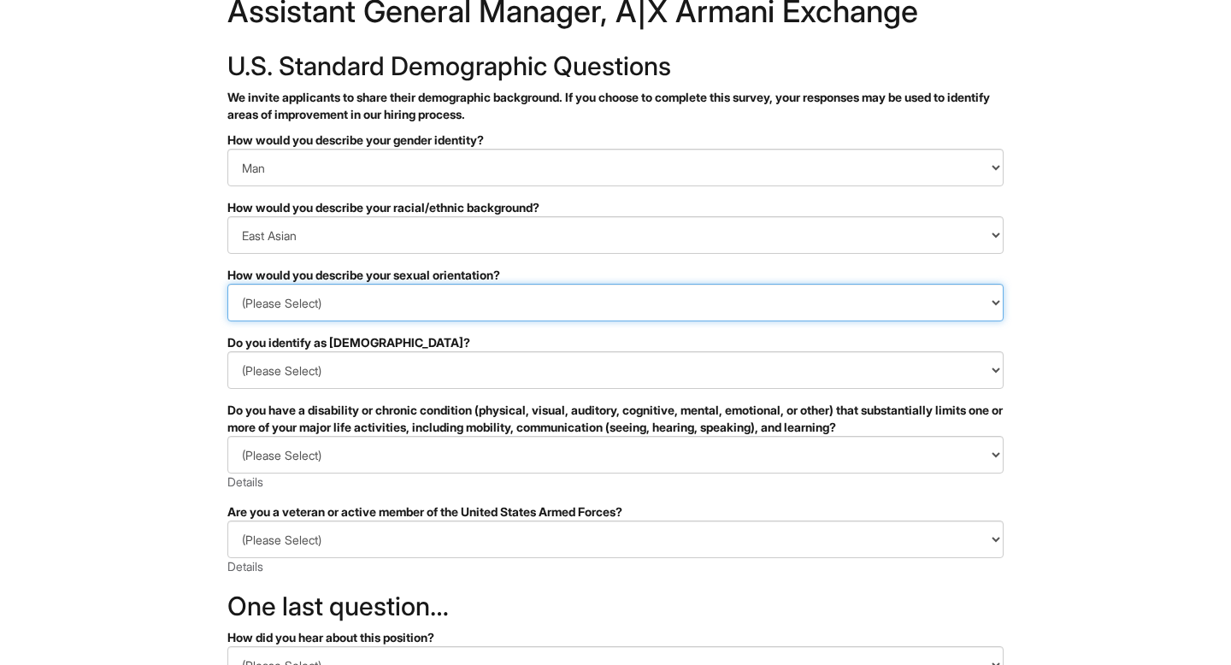
scroll to position [69, 0]
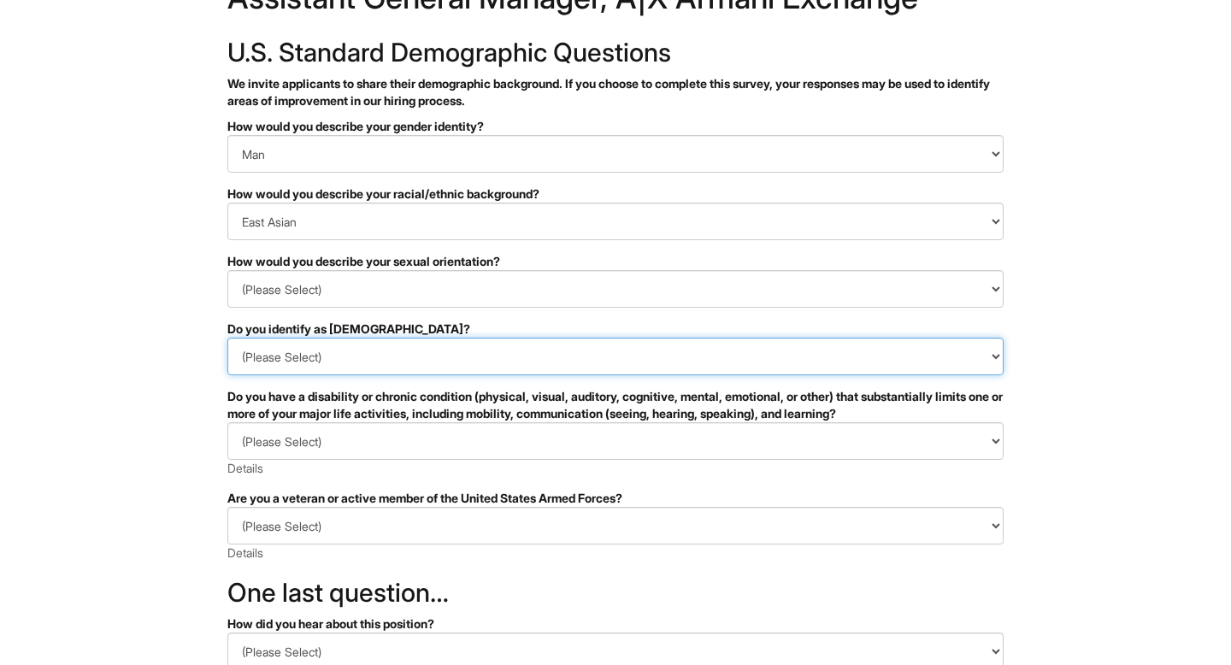
click at [365, 361] on select "(Please Select) Yes No I prefer to self-describe I don't wish to answer" at bounding box center [615, 357] width 776 height 38
select select "No"
click at [227, 338] on select "(Please Select) Yes No I prefer to self-describe I don't wish to answer" at bounding box center [615, 357] width 776 height 38
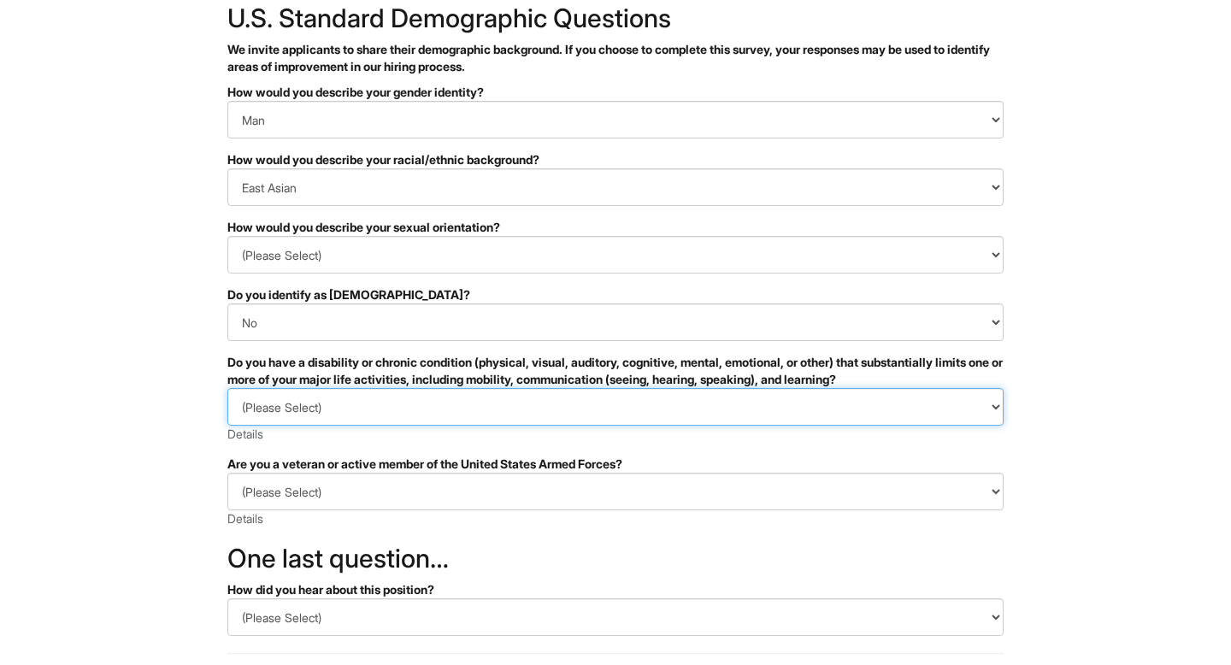
click at [333, 425] on select "(Please Select) YES, I HAVE A DISABILITY (or previously had a disability) NO, I…" at bounding box center [615, 407] width 776 height 38
select select "NO, I DON'T HAVE A DISABILITY"
click at [227, 388] on select "(Please Select) YES, I HAVE A DISABILITY (or previously had a disability) NO, I…" at bounding box center [615, 407] width 776 height 38
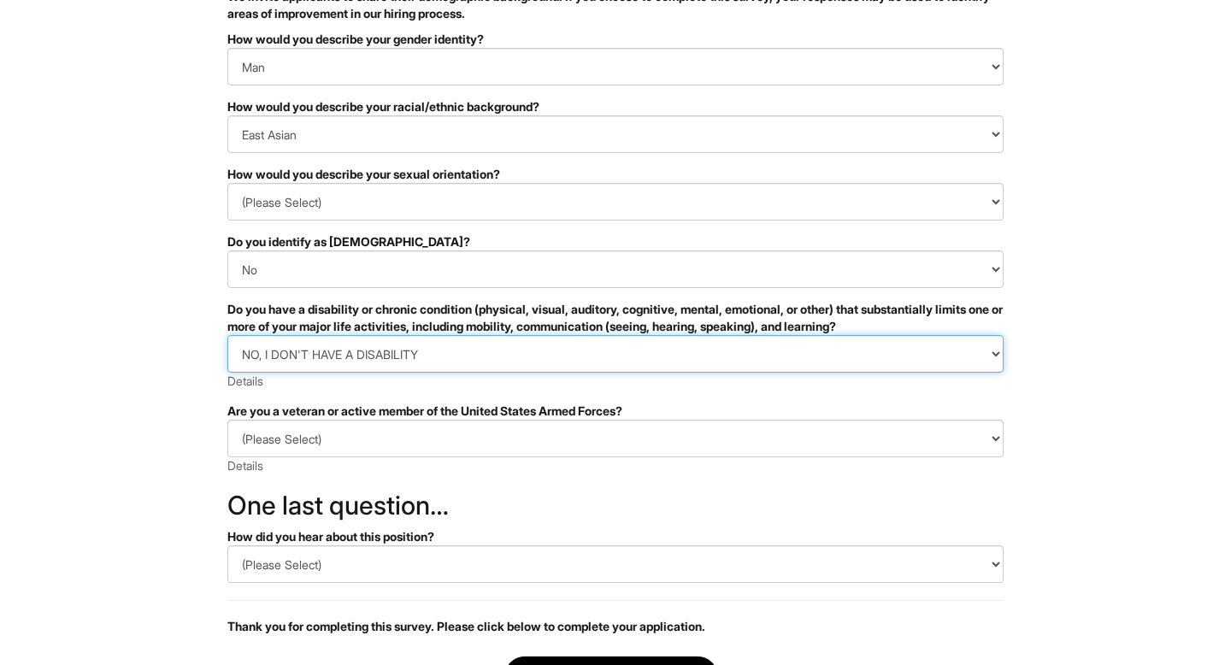
scroll to position [192, 0]
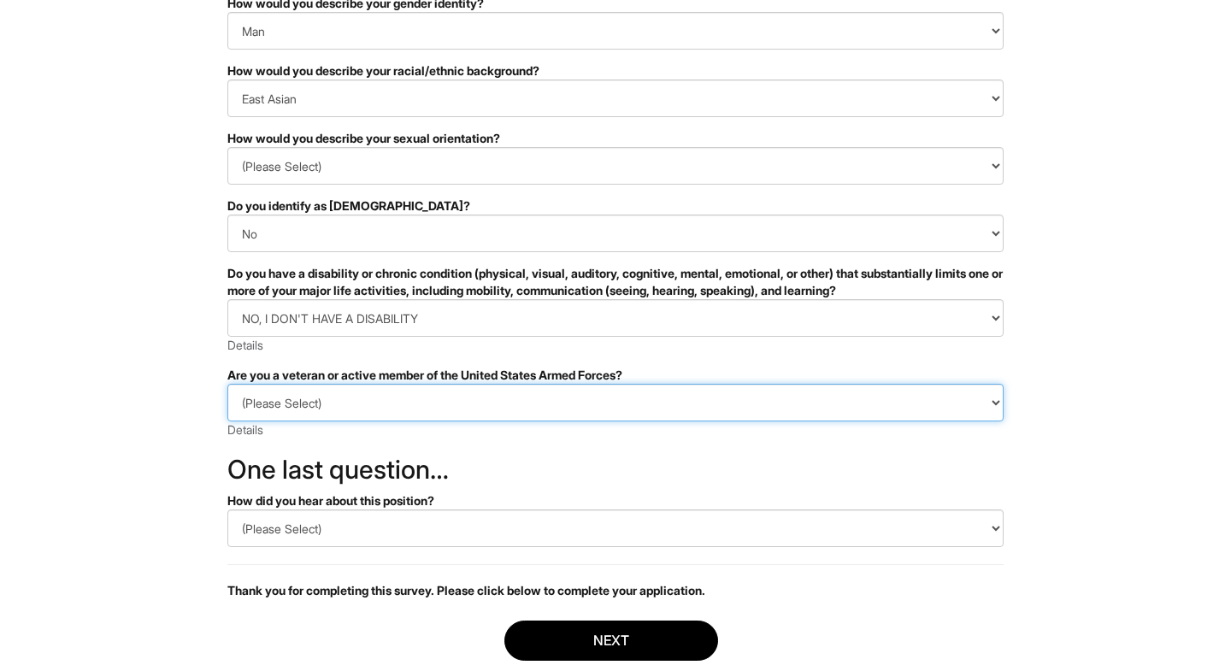
click at [326, 396] on select "(Please Select) I IDENTIFY AS ONE OR MORE OF THE CLASSIFICATIONS OF PROTECTED V…" at bounding box center [615, 403] width 776 height 38
select select "I AM NOT A PROTECTED VETERAN"
click at [227, 384] on select "(Please Select) I IDENTIFY AS ONE OR MORE OF THE CLASSIFICATIONS OF PROTECTED V…" at bounding box center [615, 403] width 776 height 38
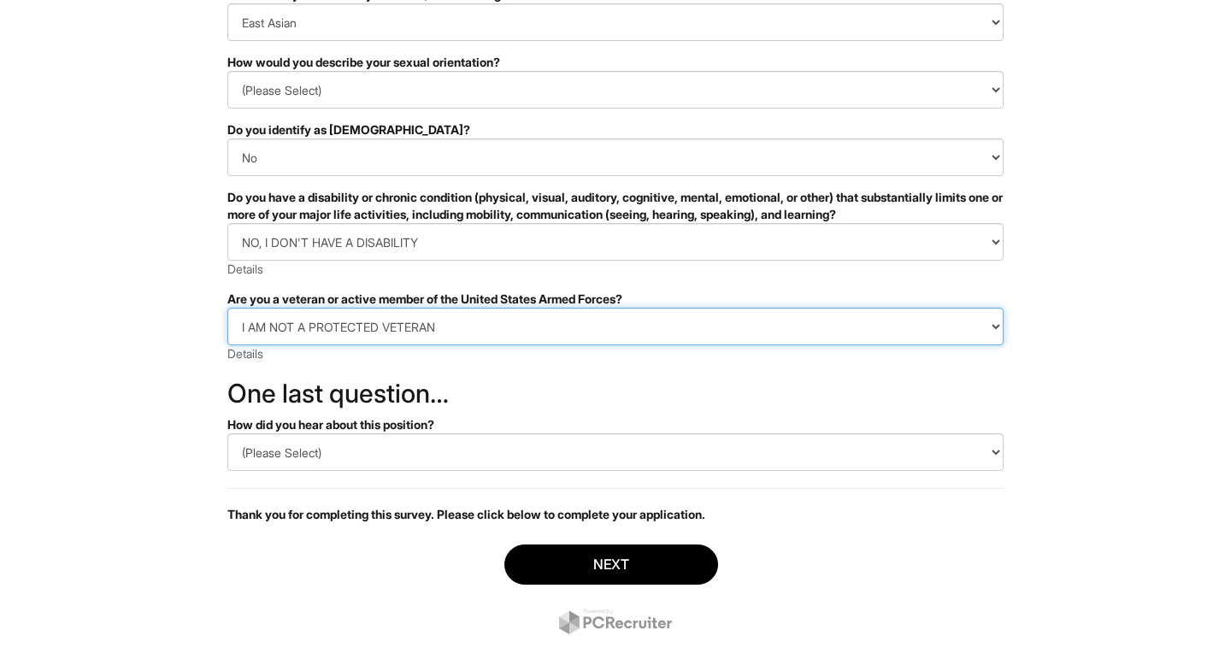
scroll to position [298, 0]
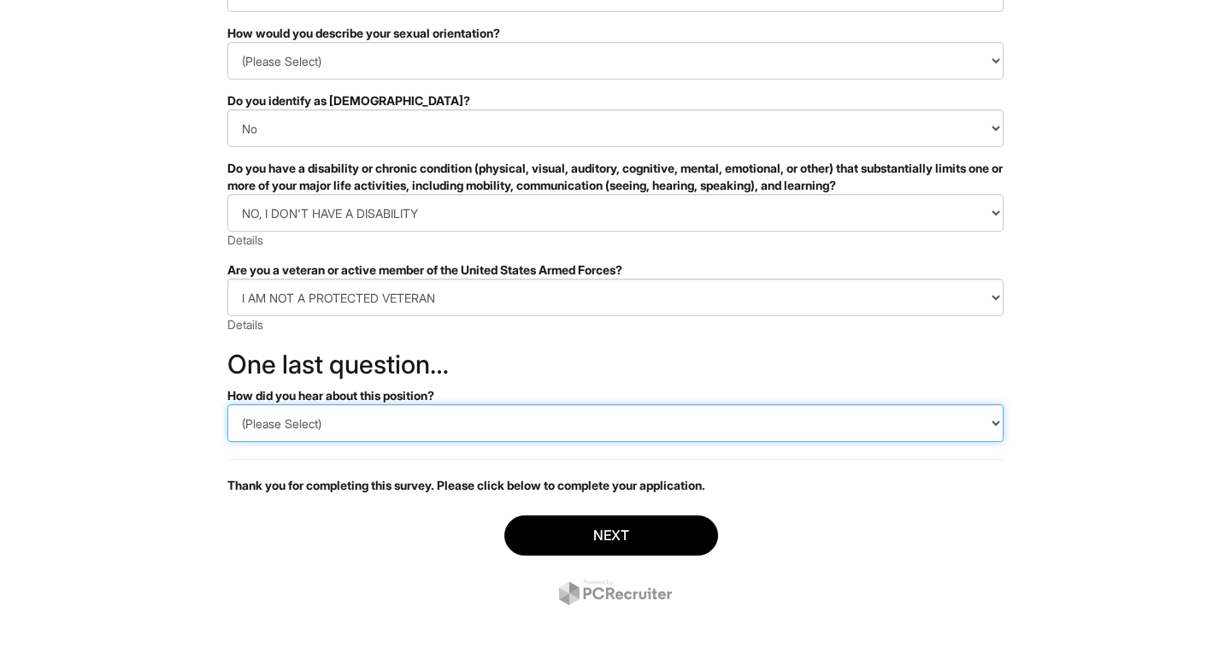
click at [328, 411] on select "(Please Select) CareerBuilder Indeed LinkedIn Monster Referral Other" at bounding box center [615, 423] width 776 height 38
select select "LinkedIn"
click at [227, 404] on select "(Please Select) CareerBuilder Indeed LinkedIn Monster Referral Other" at bounding box center [615, 423] width 776 height 38
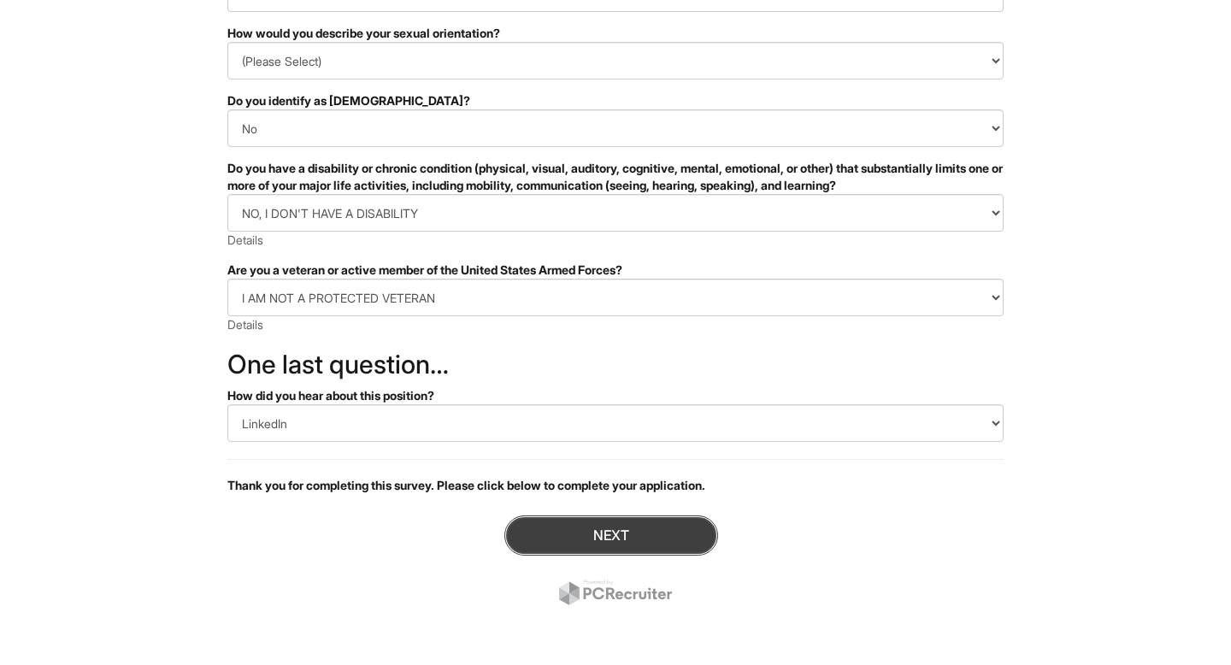
click at [588, 516] on button "Next" at bounding box center [611, 536] width 214 height 40
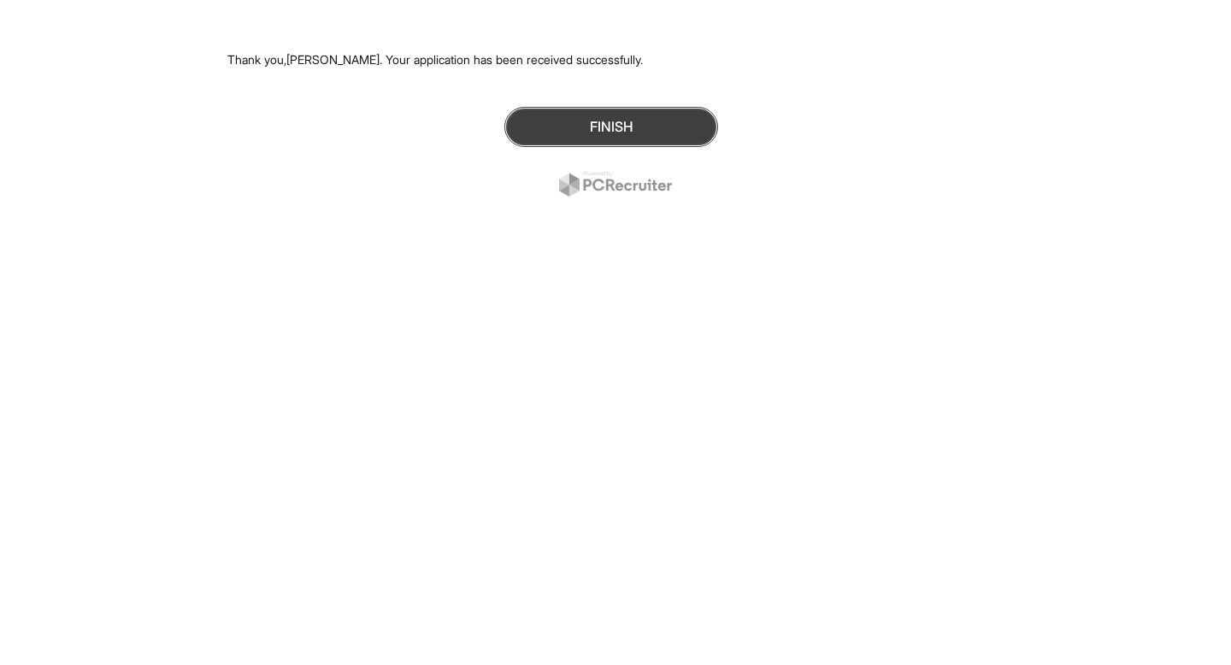
click at [583, 126] on button "Finish" at bounding box center [611, 127] width 214 height 40
